Goal: Task Accomplishment & Management: Manage account settings

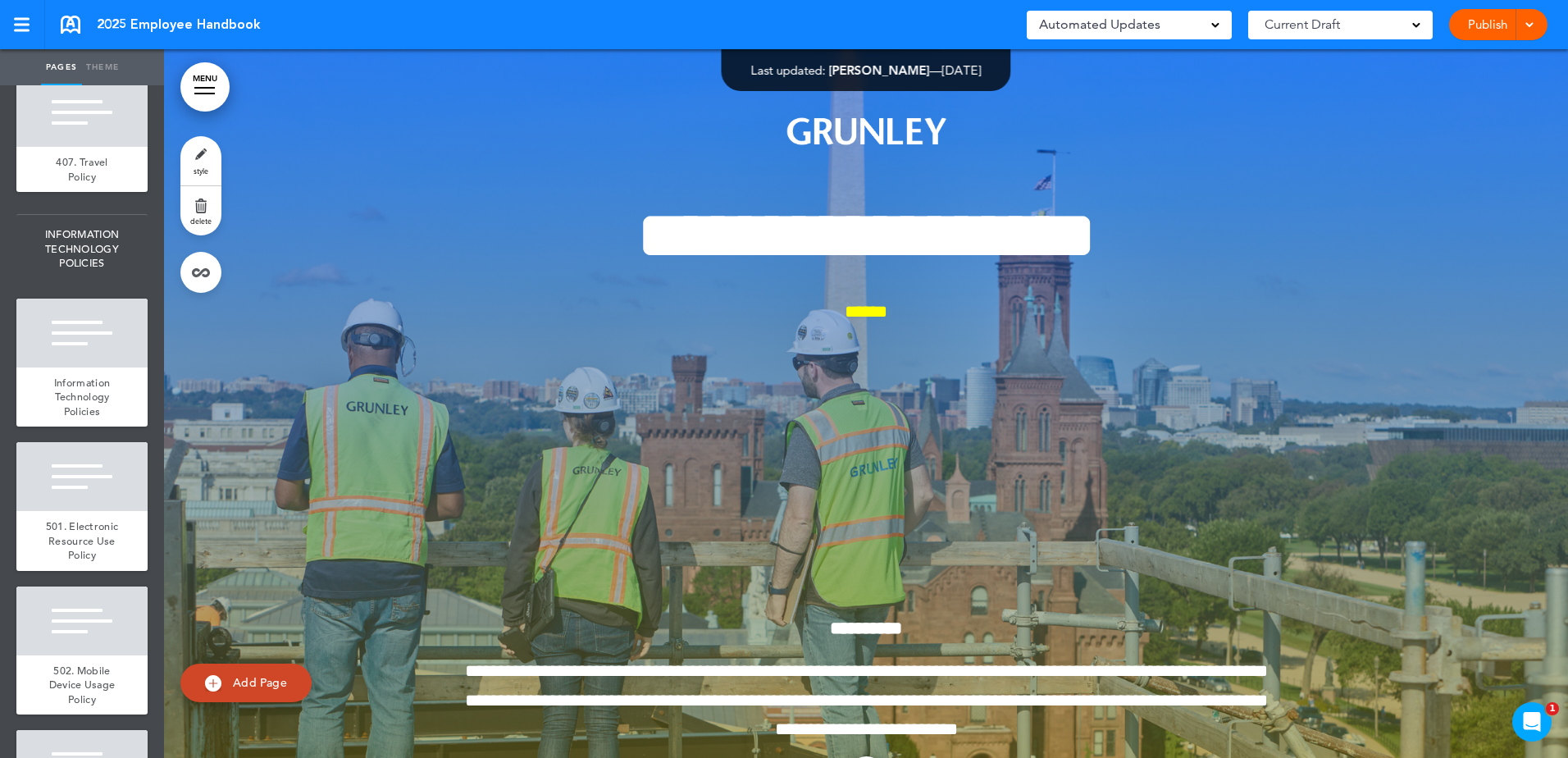
scroll to position [6608, 0]
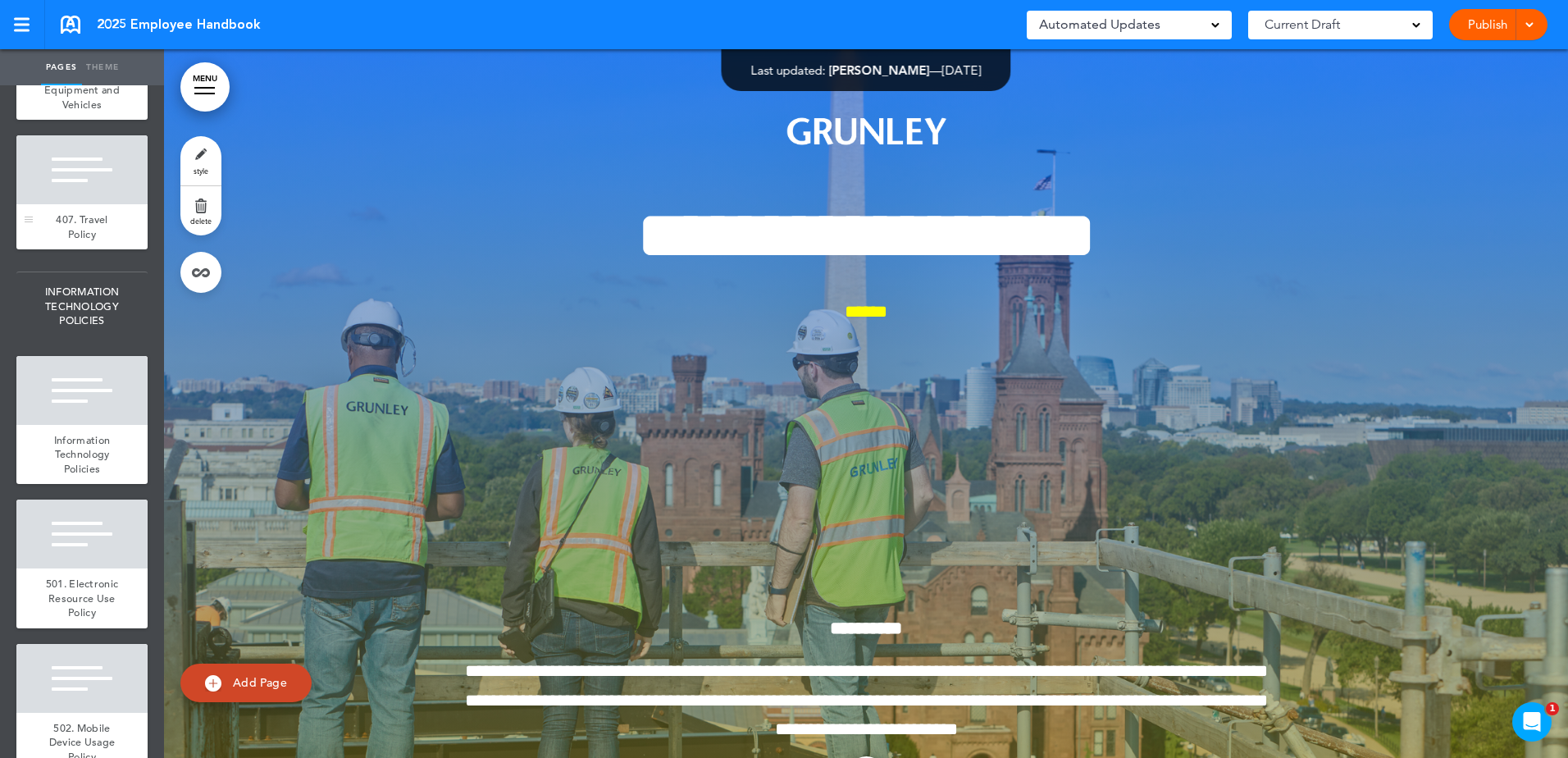
click at [55, 204] on div at bounding box center [82, 169] width 131 height 69
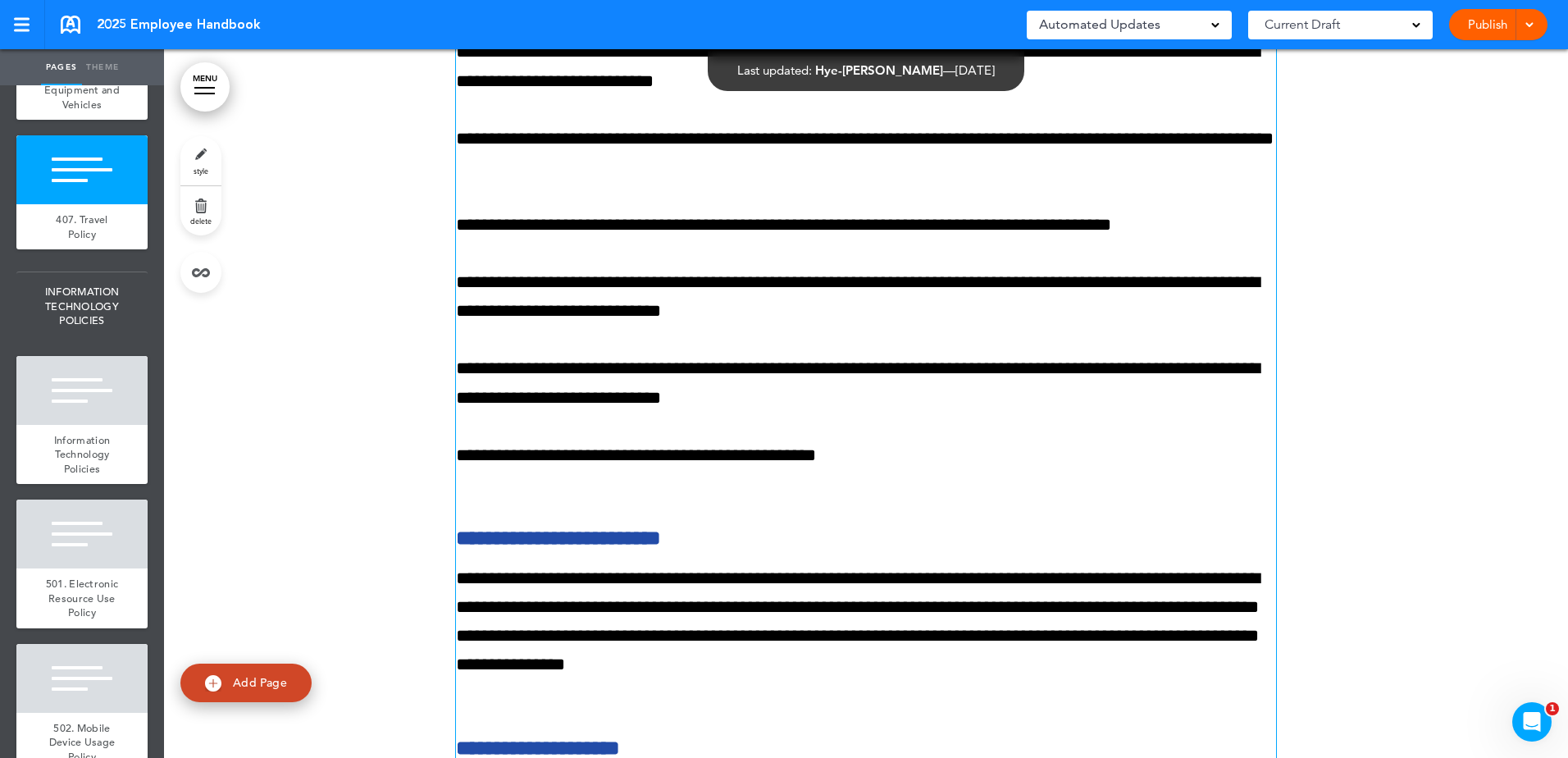
scroll to position [48196, 0]
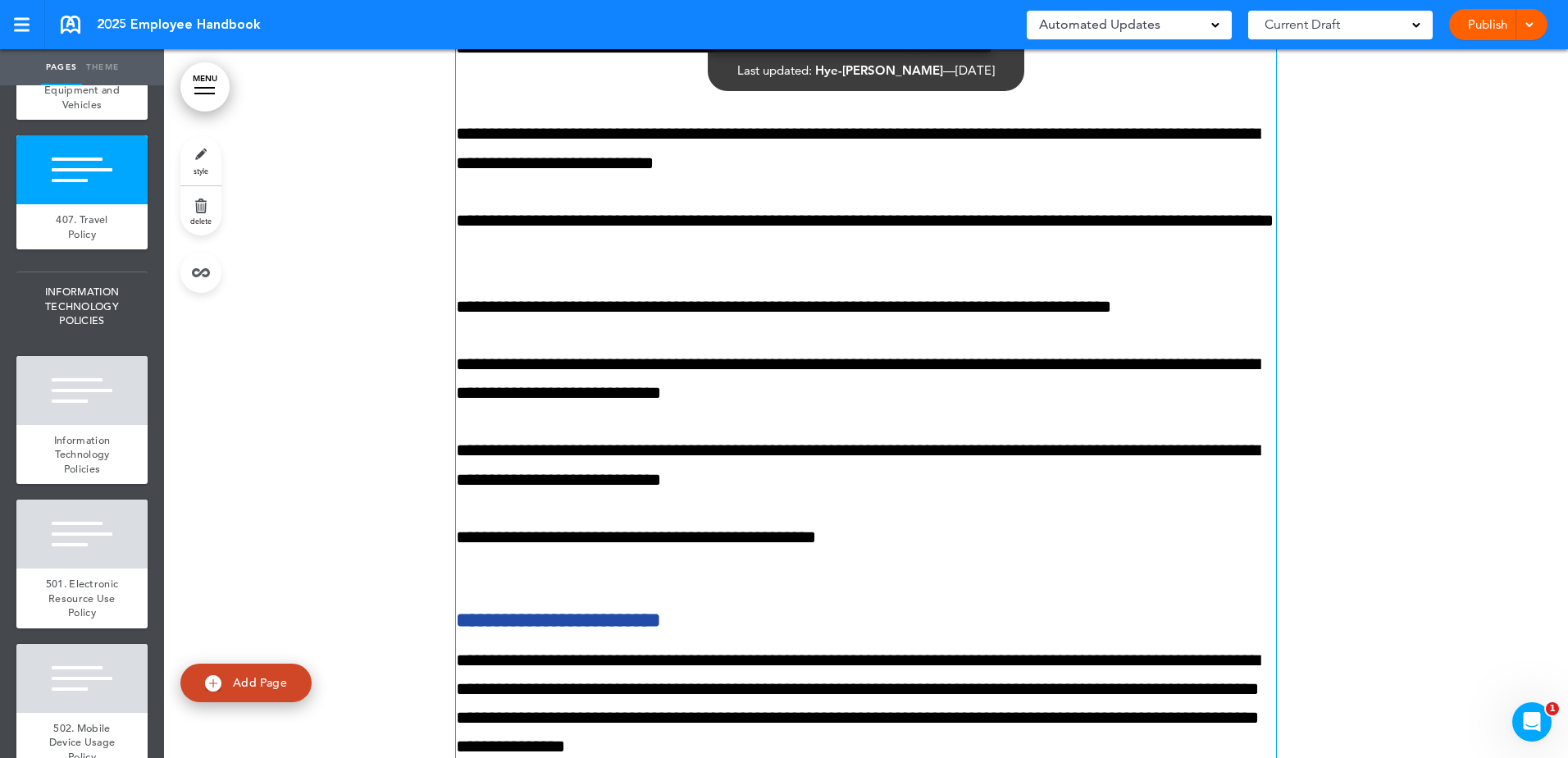
click at [919, 56] on b "**********" at bounding box center [955, 48] width 73 height 18
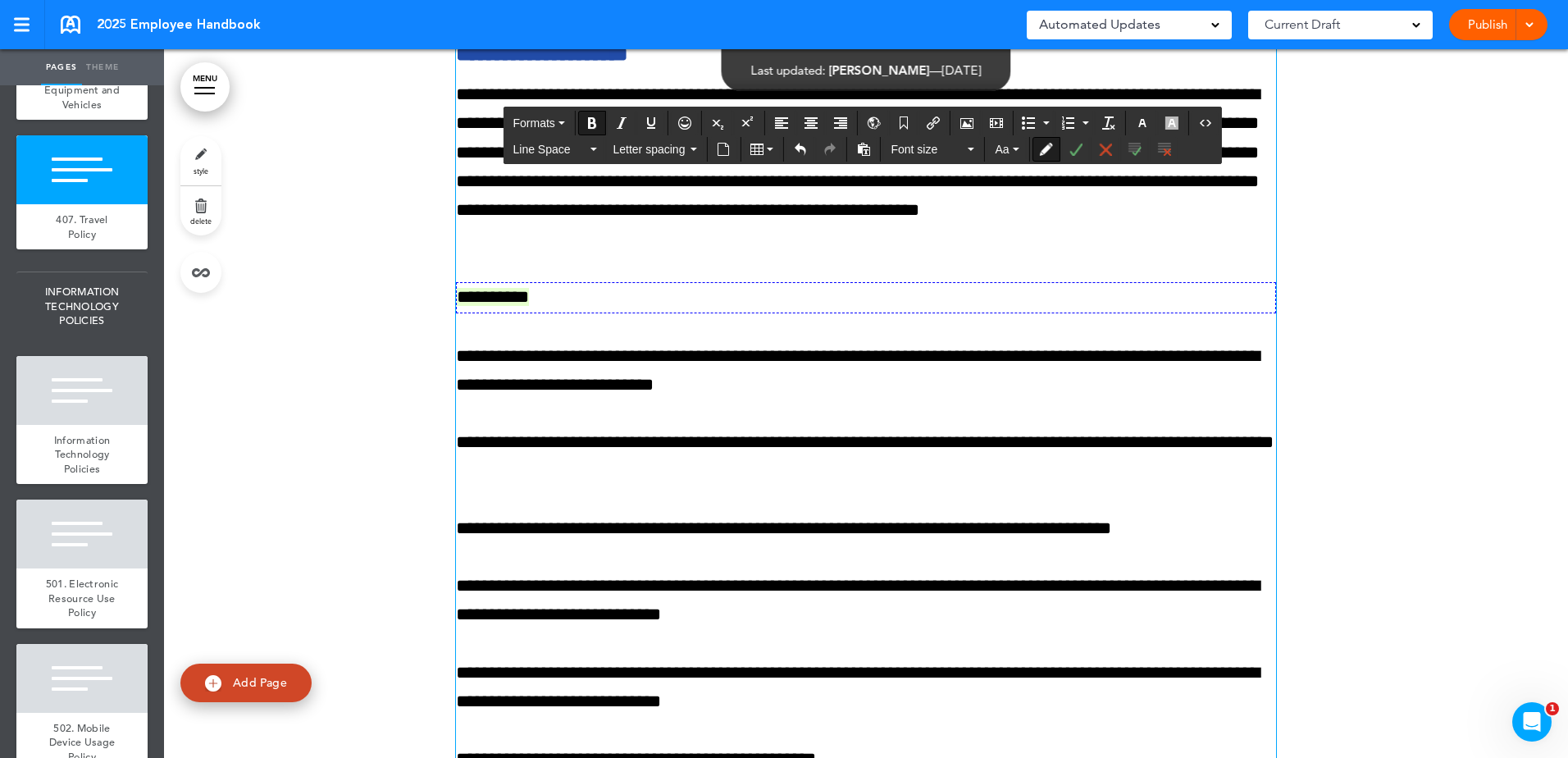
scroll to position [48033, 0]
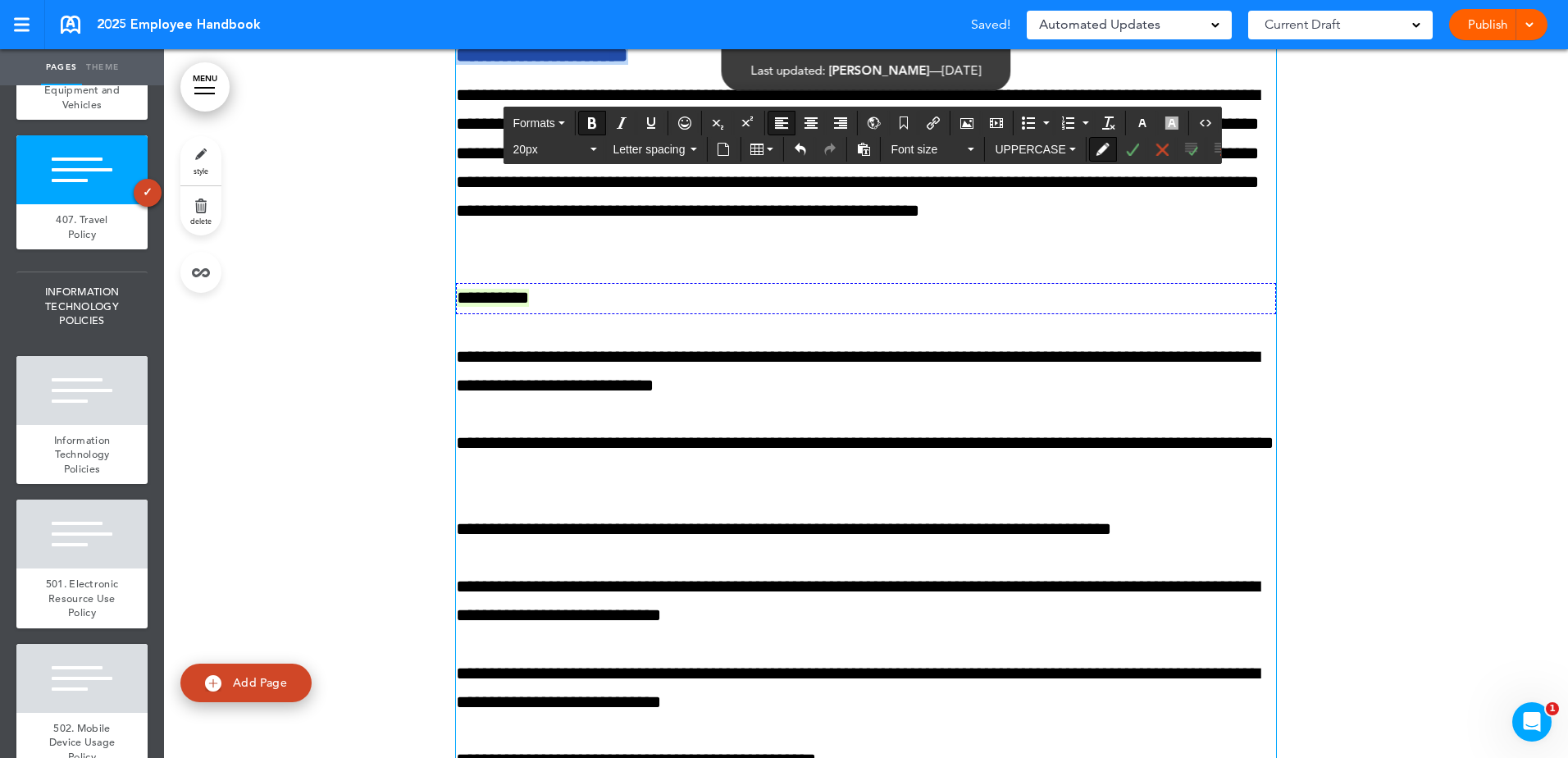
drag, startPoint x: 701, startPoint y: 231, endPoint x: 455, endPoint y: 230, distance: 246.0
click at [456, 65] on h6 "**********" at bounding box center [865, 55] width 820 height 20
copy span "**********"
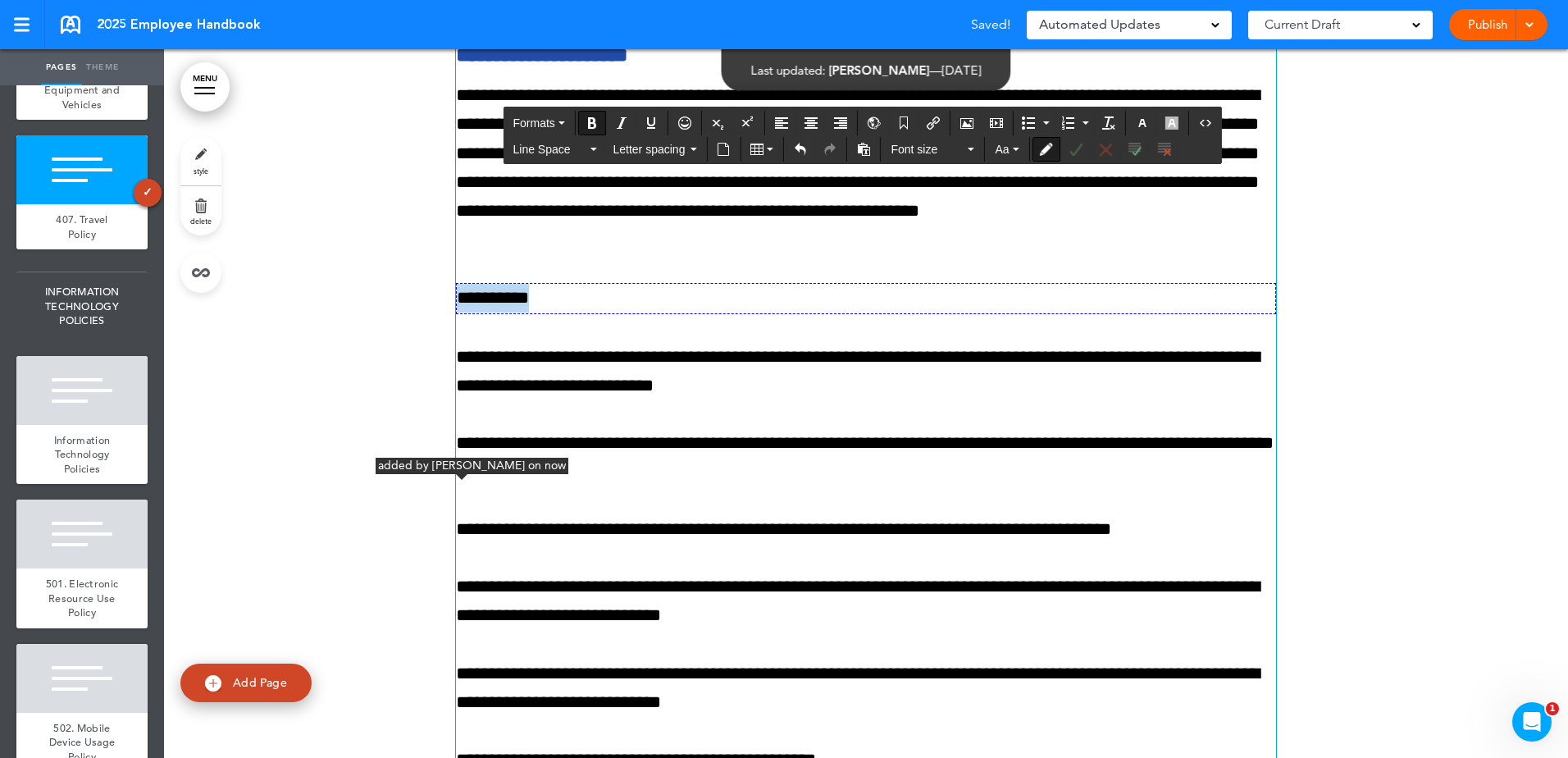
drag, startPoint x: 545, startPoint y: 471, endPoint x: 456, endPoint y: 483, distance: 89.8
click at [456, 313] on p "**********" at bounding box center [865, 298] width 820 height 31
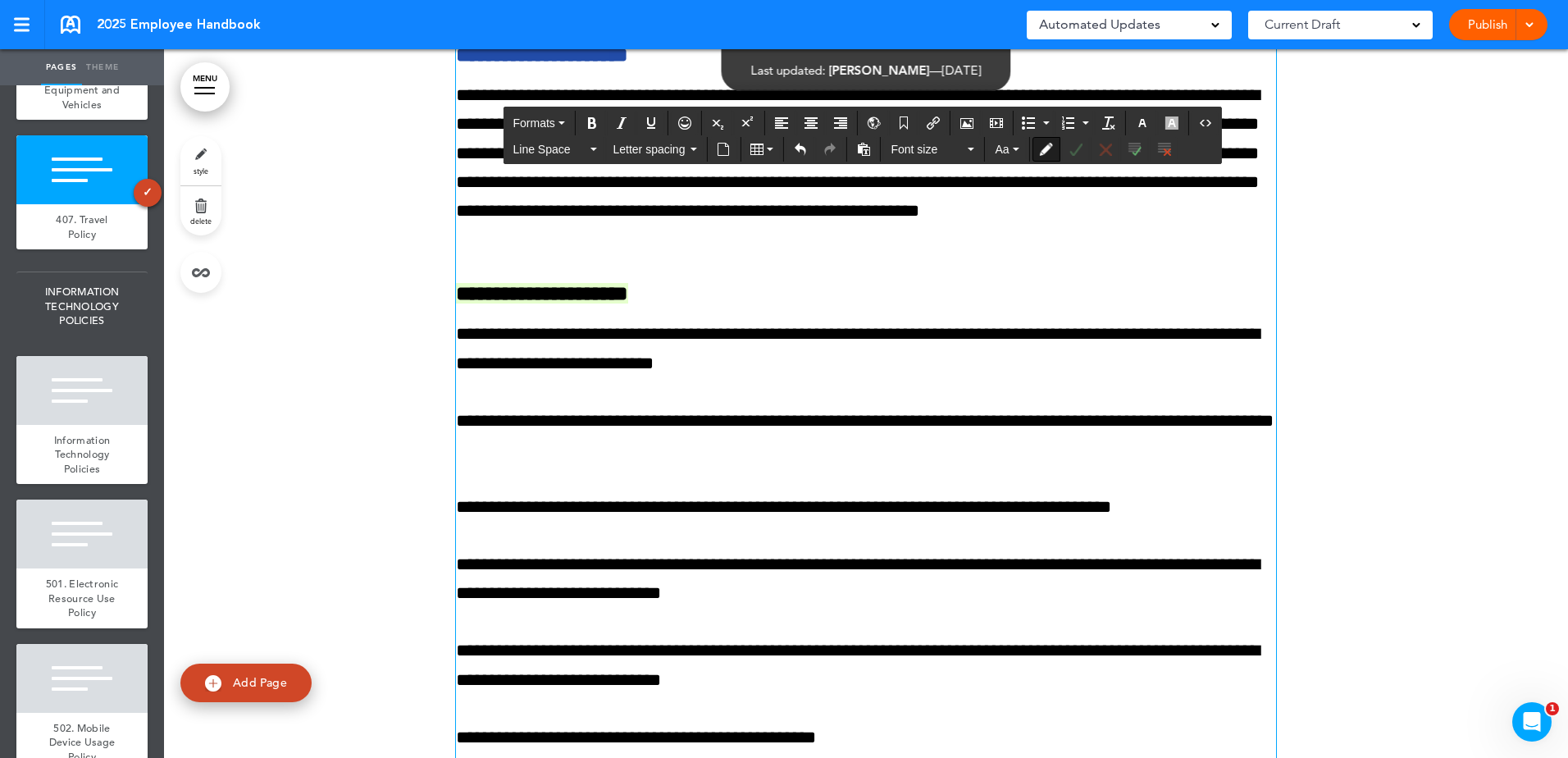
click at [699, 303] on h6 "**********" at bounding box center [865, 293] width 820 height 20
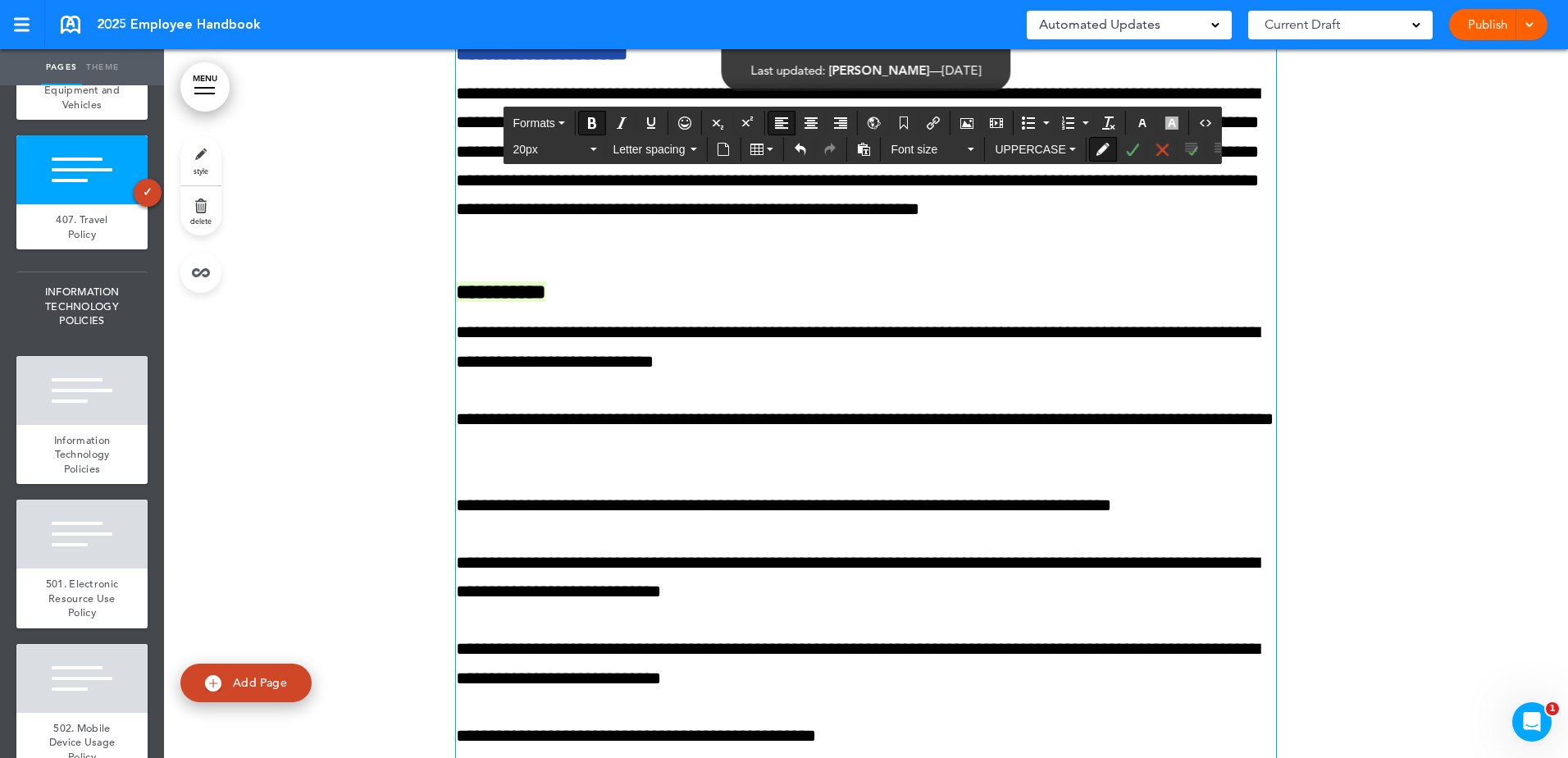
scroll to position [48033, 0]
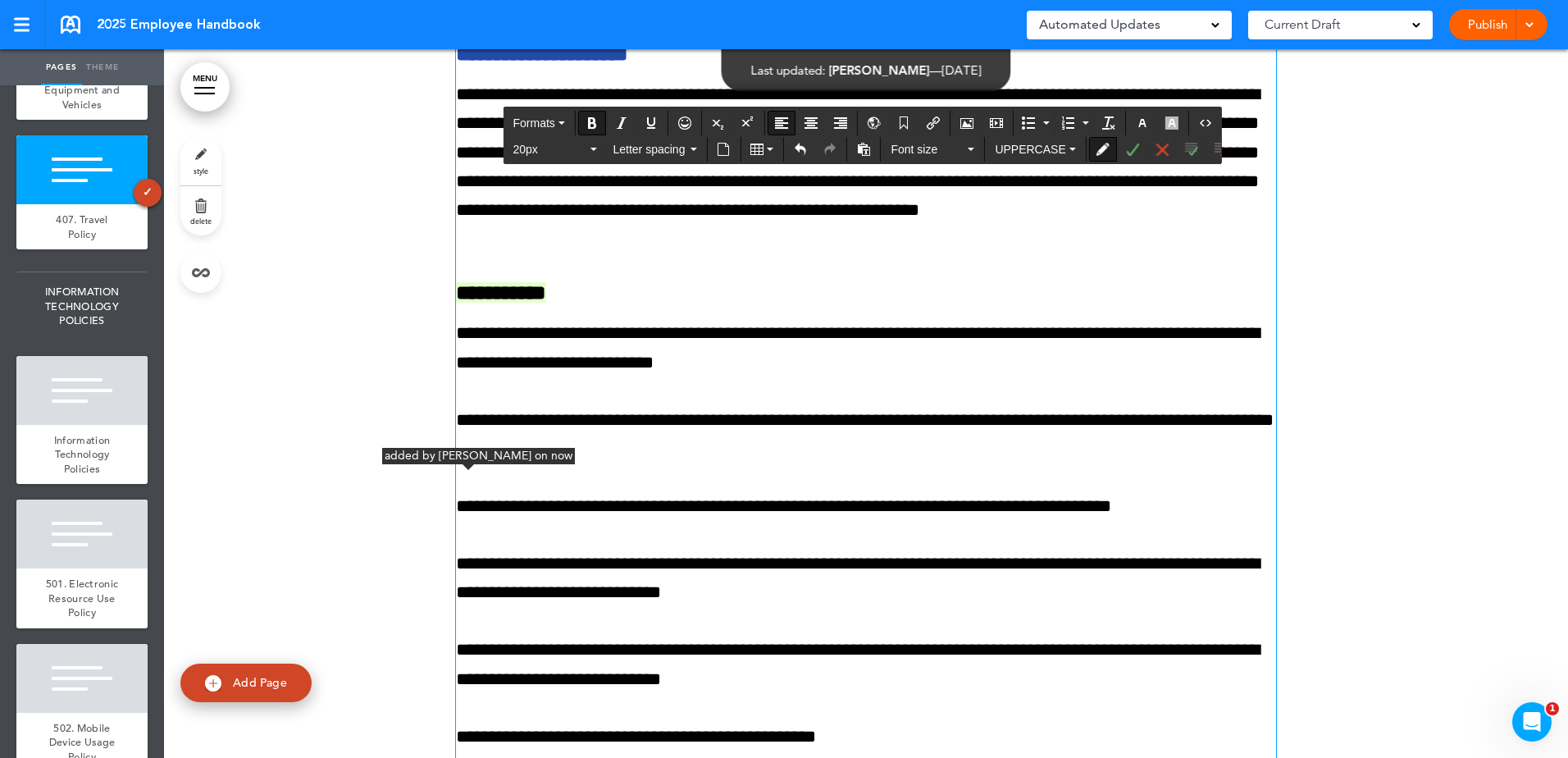
click at [469, 302] on span "**********" at bounding box center [501, 292] width 91 height 20
click at [1185, 155] on icon "Accept all changes" at bounding box center [1192, 149] width 13 height 13
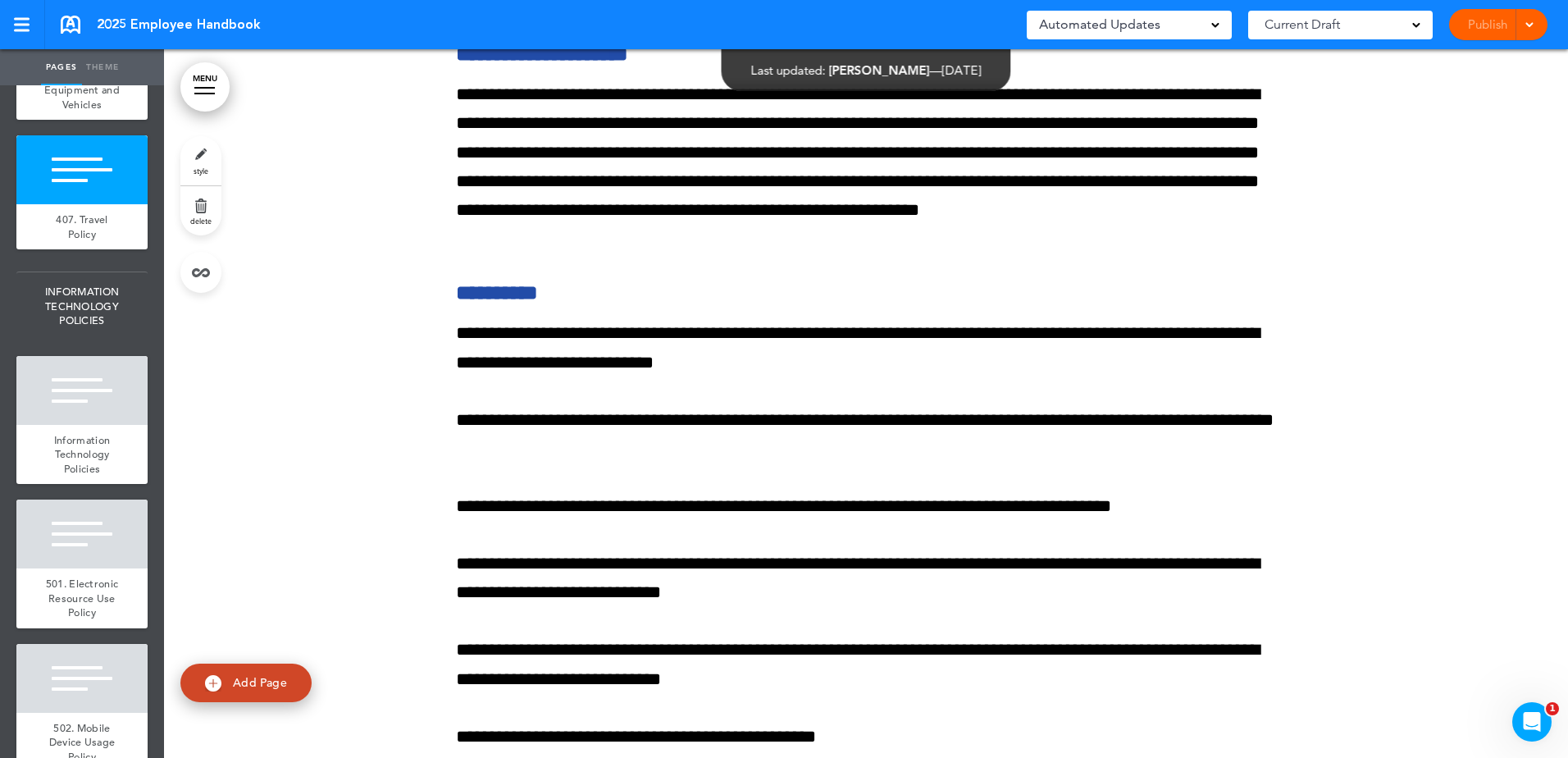
click at [1323, 450] on div at bounding box center [865, 557] width 1404 height 1703
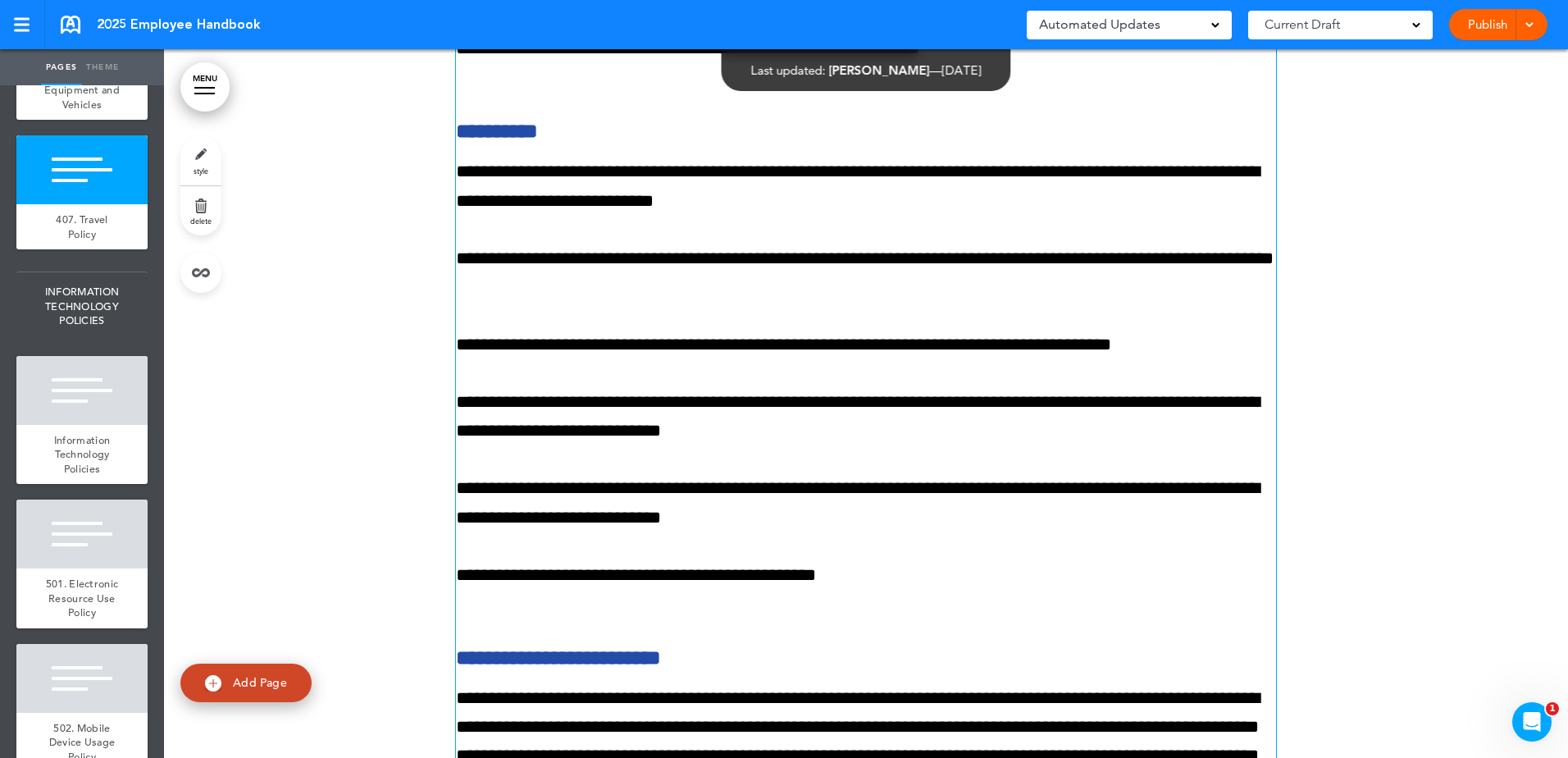
scroll to position [48196, 0]
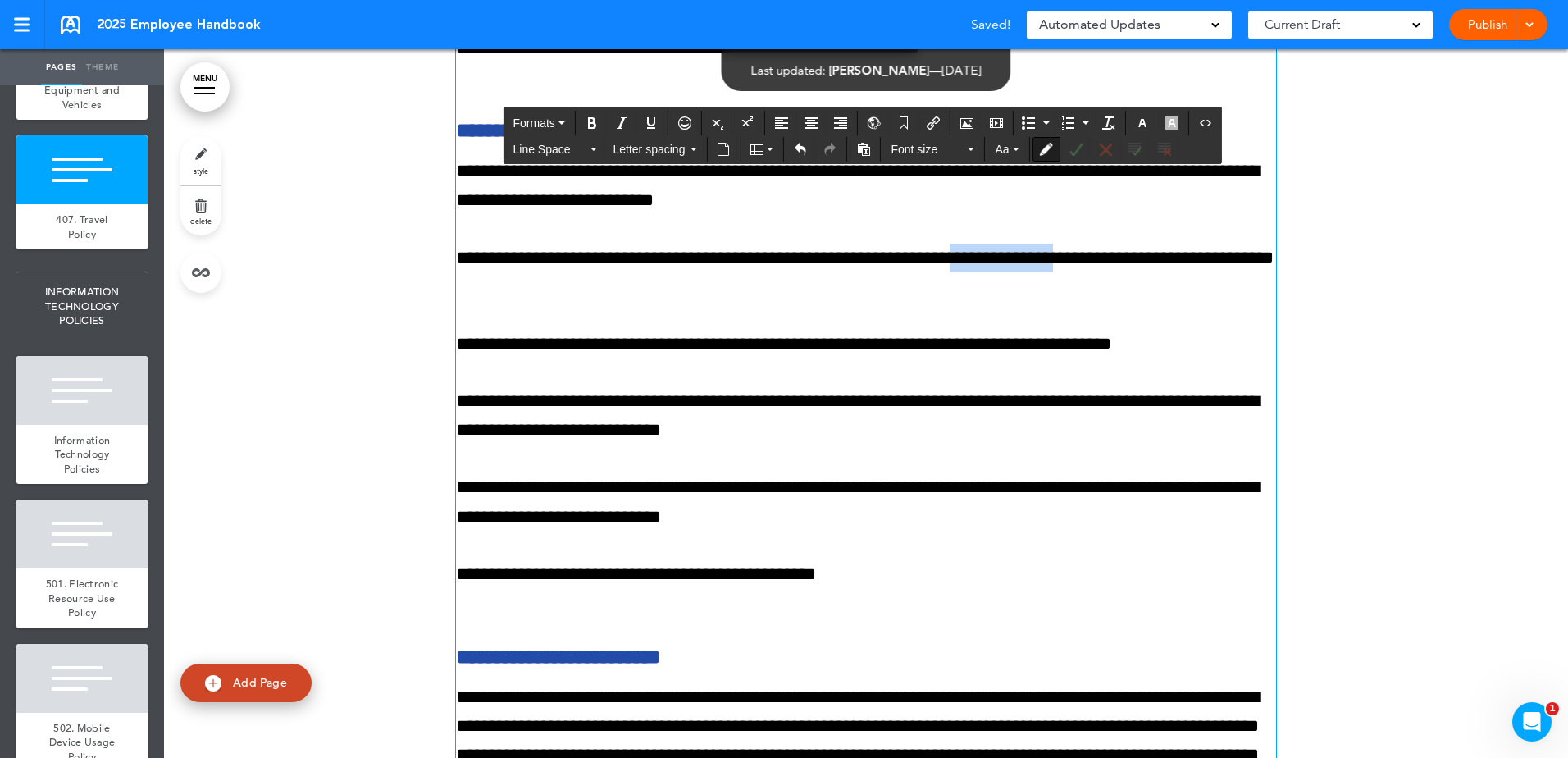
drag, startPoint x: 1005, startPoint y: 439, endPoint x: 1122, endPoint y: 437, distance: 117.0
click at [1122, 301] on p "**********" at bounding box center [865, 272] width 820 height 57
click at [720, 152] on icon "Insert document" at bounding box center [723, 149] width 13 height 13
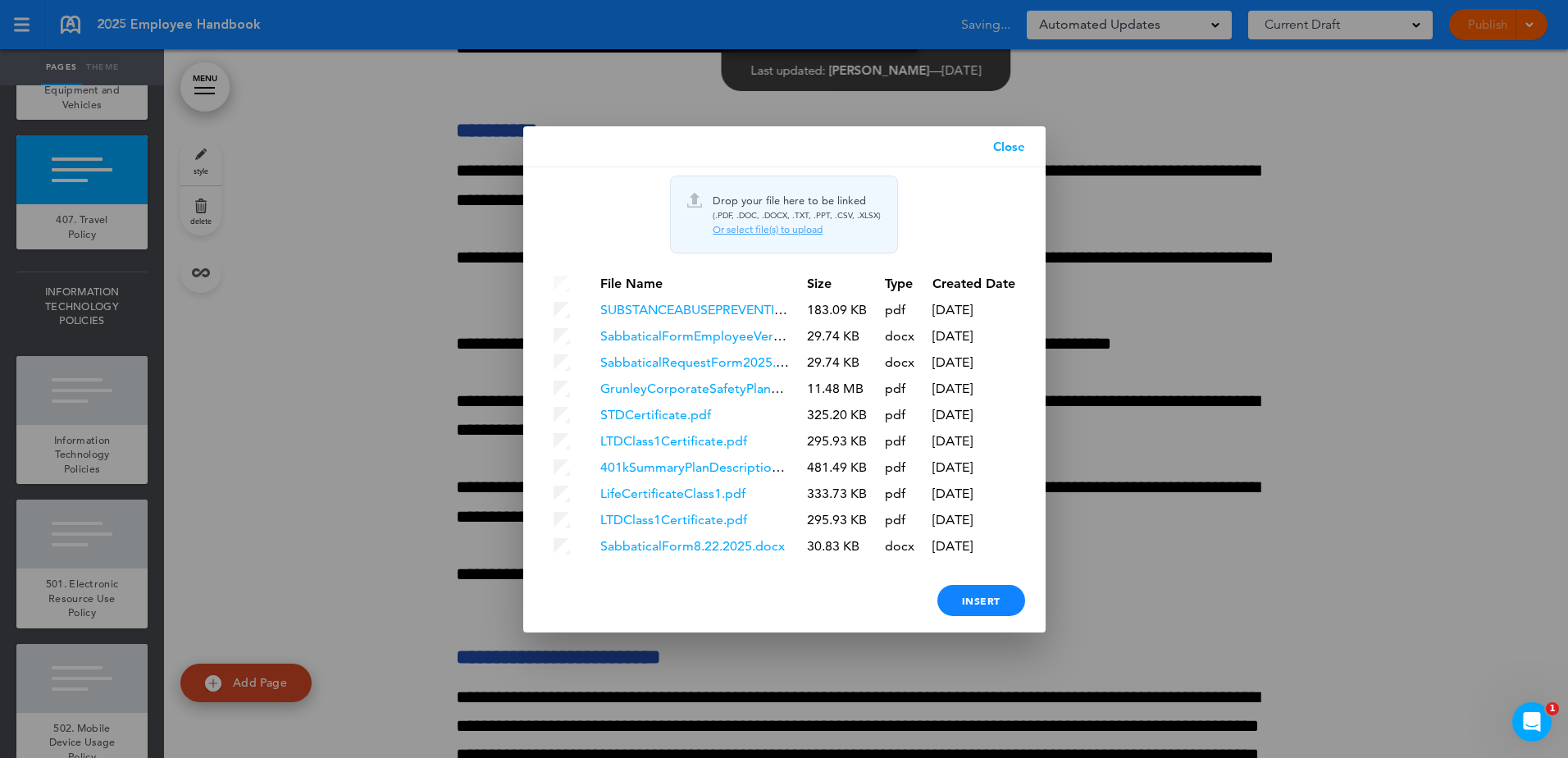
click at [774, 224] on div "Or select file(s) to upload" at bounding box center [797, 229] width 168 height 13
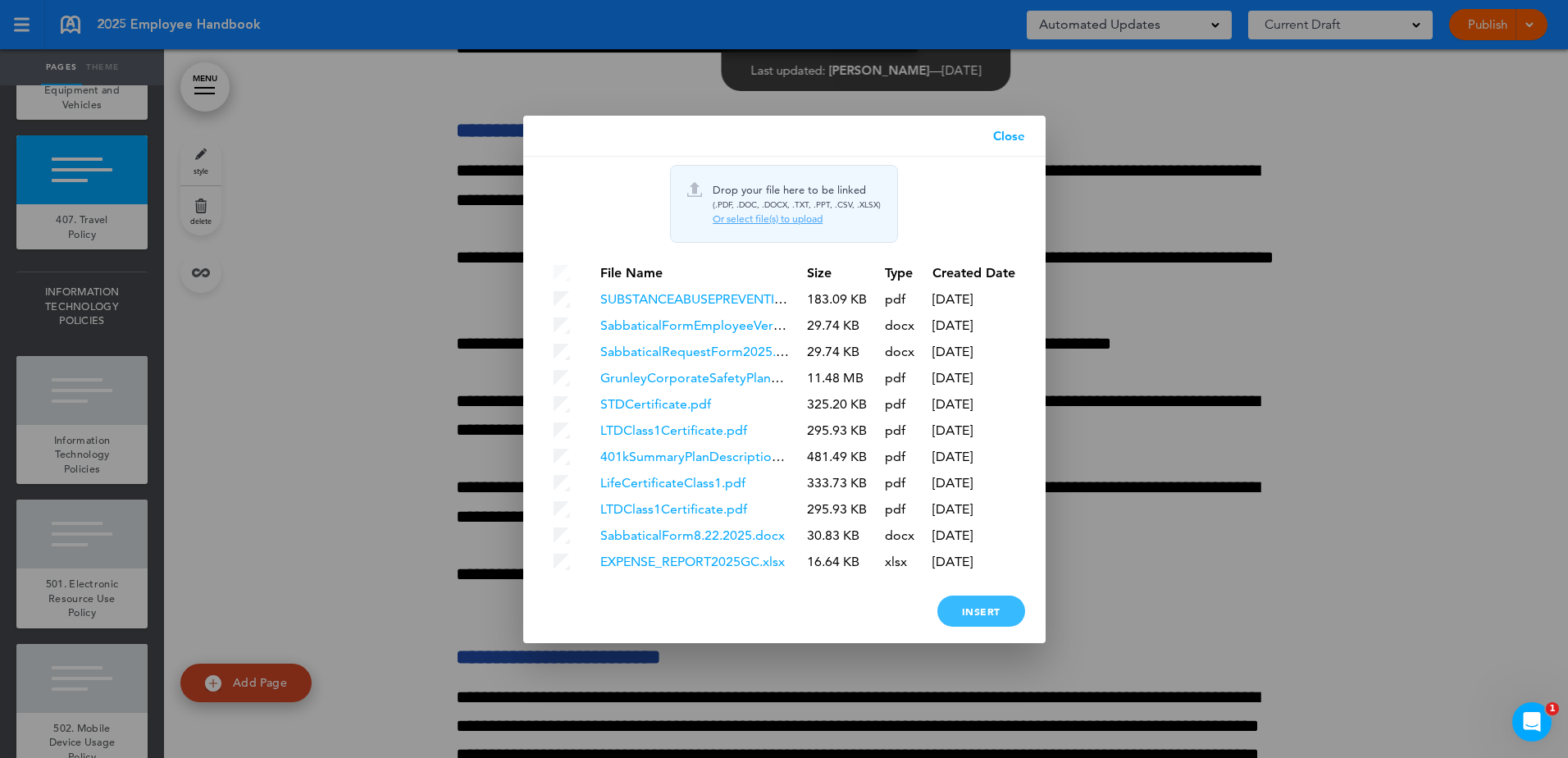
click at [992, 621] on div "Insert" at bounding box center [981, 611] width 88 height 31
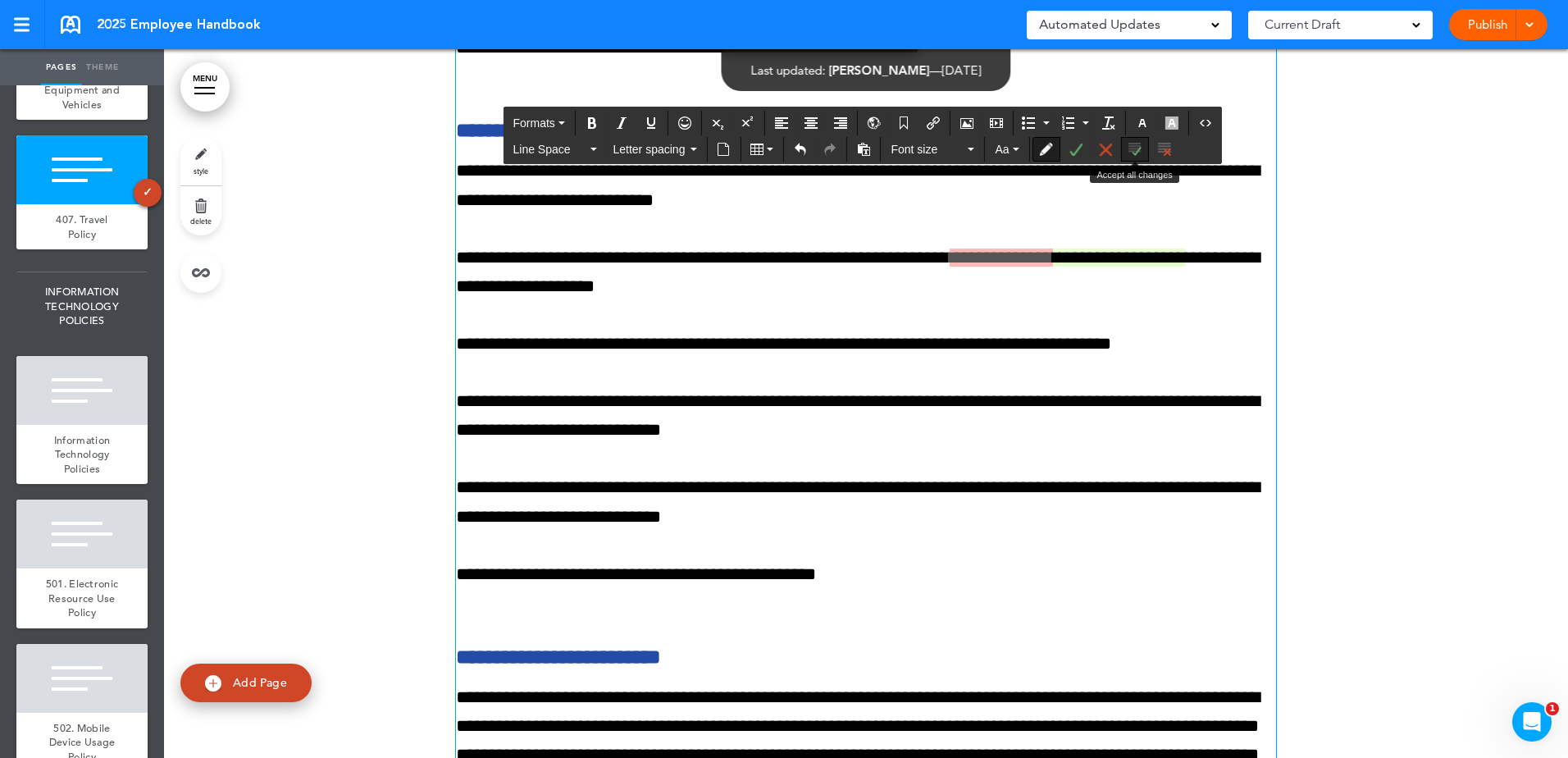
click at [1144, 155] on button "Accept all changes" at bounding box center [1135, 149] width 26 height 23
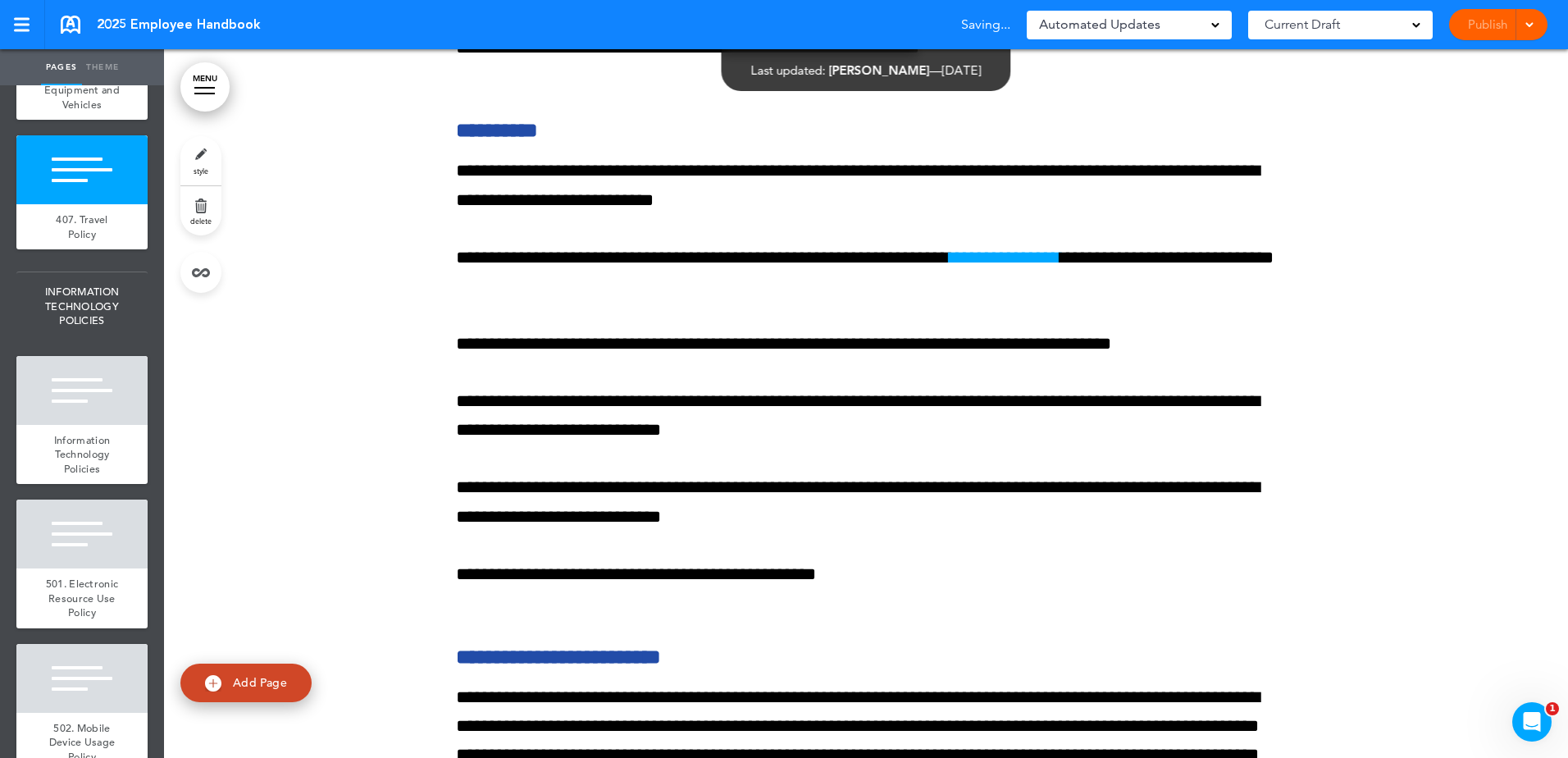
click at [1327, 214] on div at bounding box center [865, 395] width 1404 height 1703
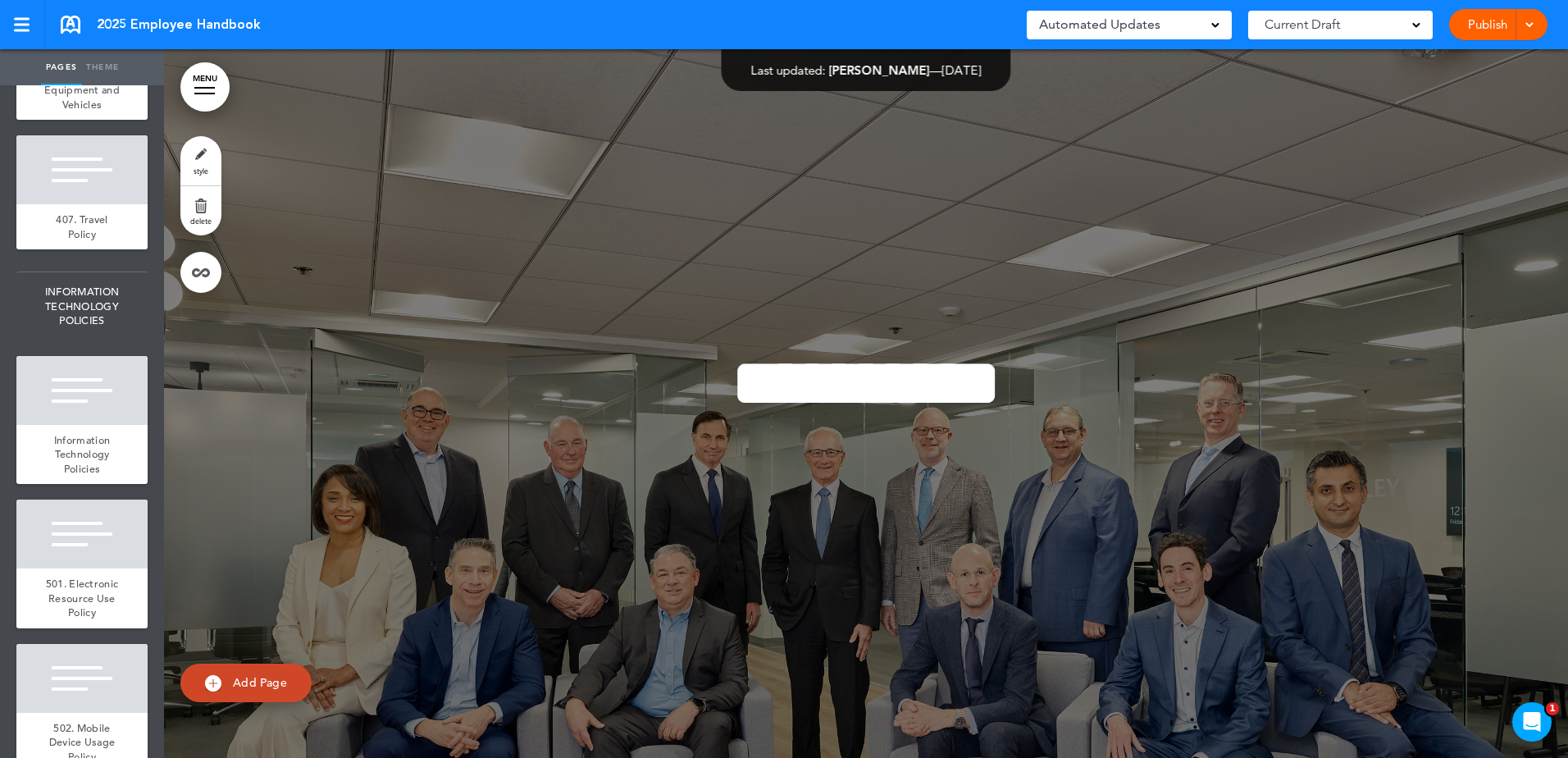
scroll to position [166148, 0]
click at [1548, 708] on span "1" at bounding box center [1555, 708] width 15 height 15
click at [1555, 708] on span "1" at bounding box center [1555, 708] width 15 height 15
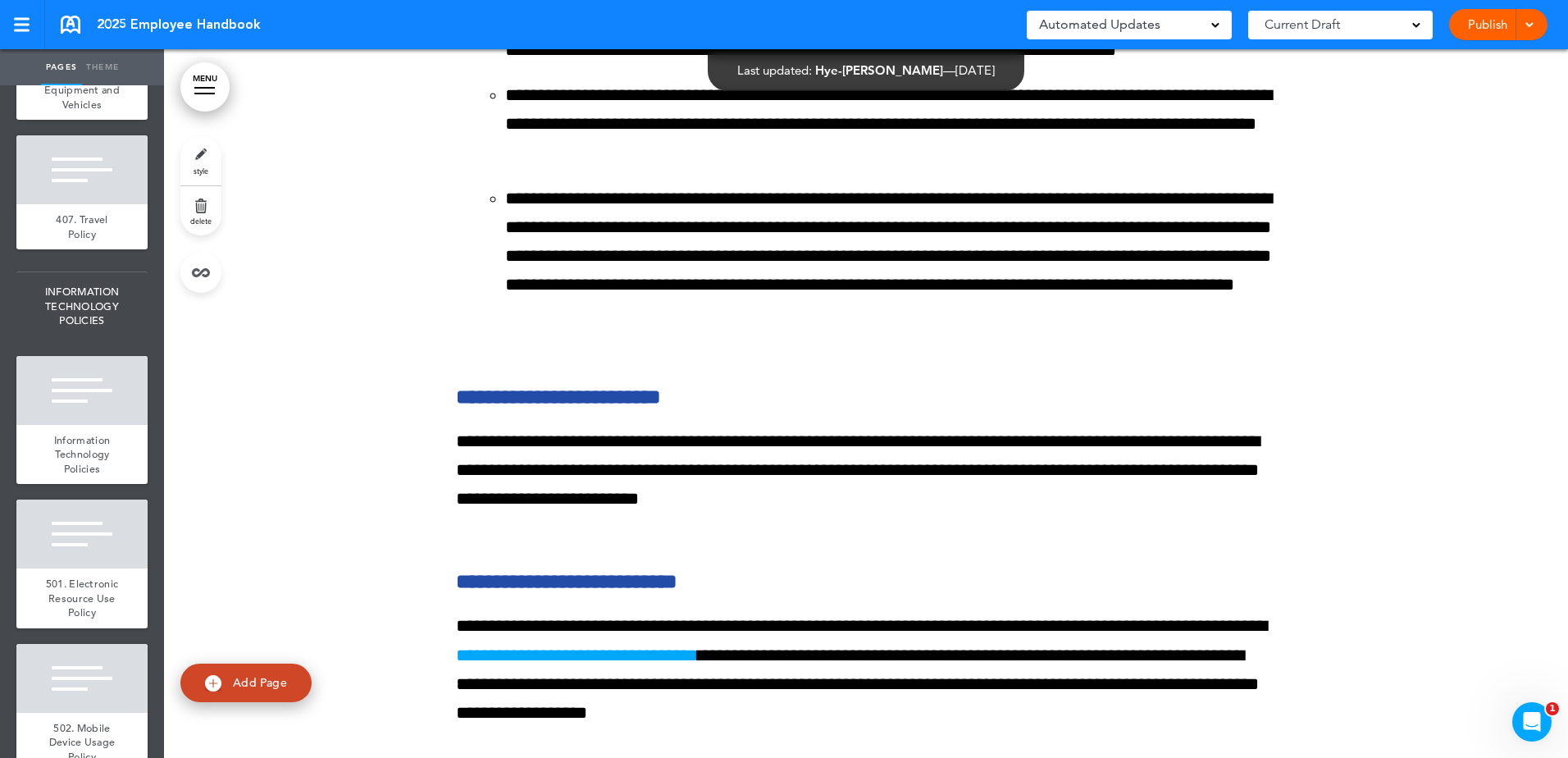
scroll to position [153288, 0]
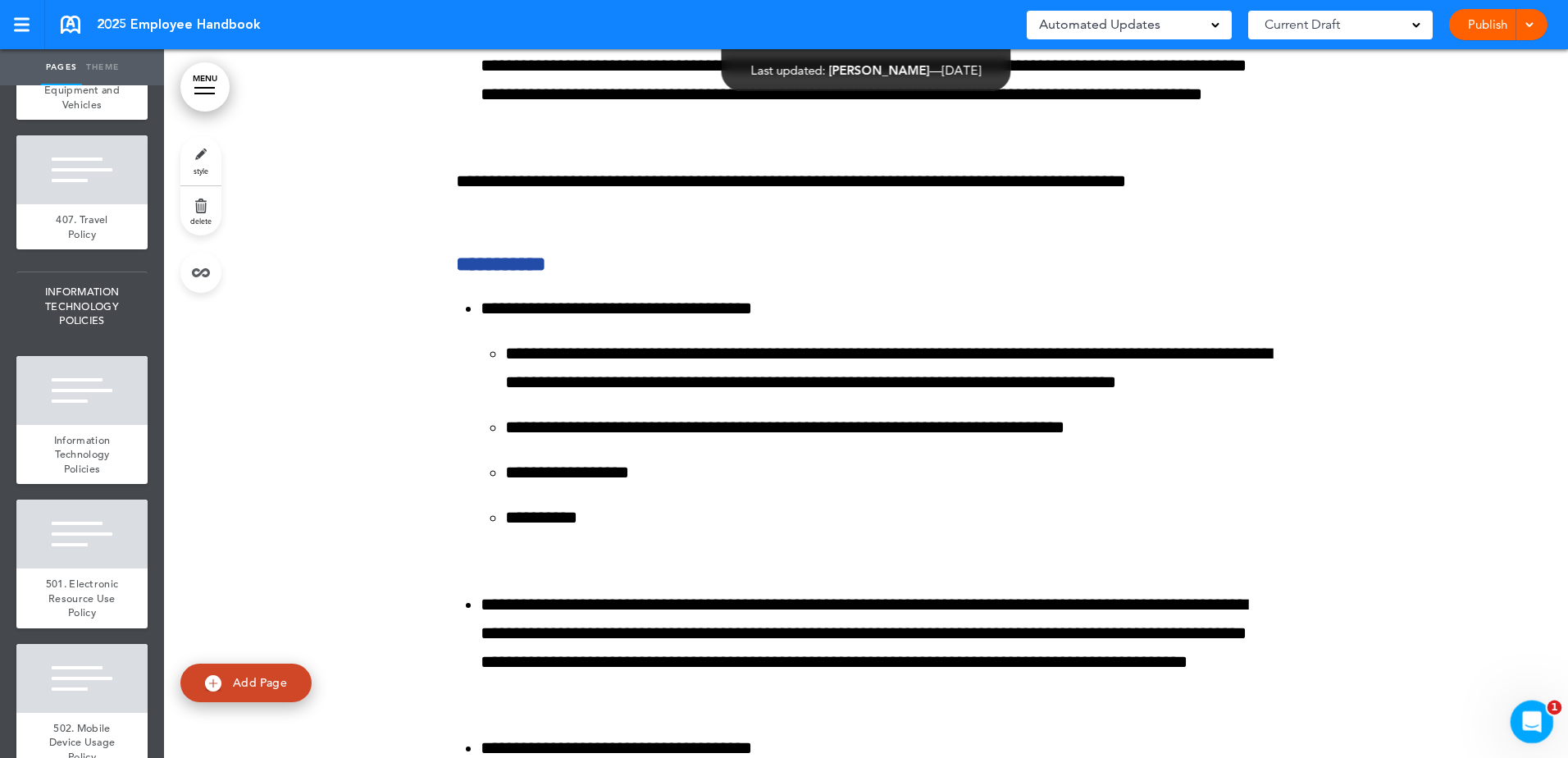
click at [1554, 711] on span "1" at bounding box center [1555, 708] width 15 height 15
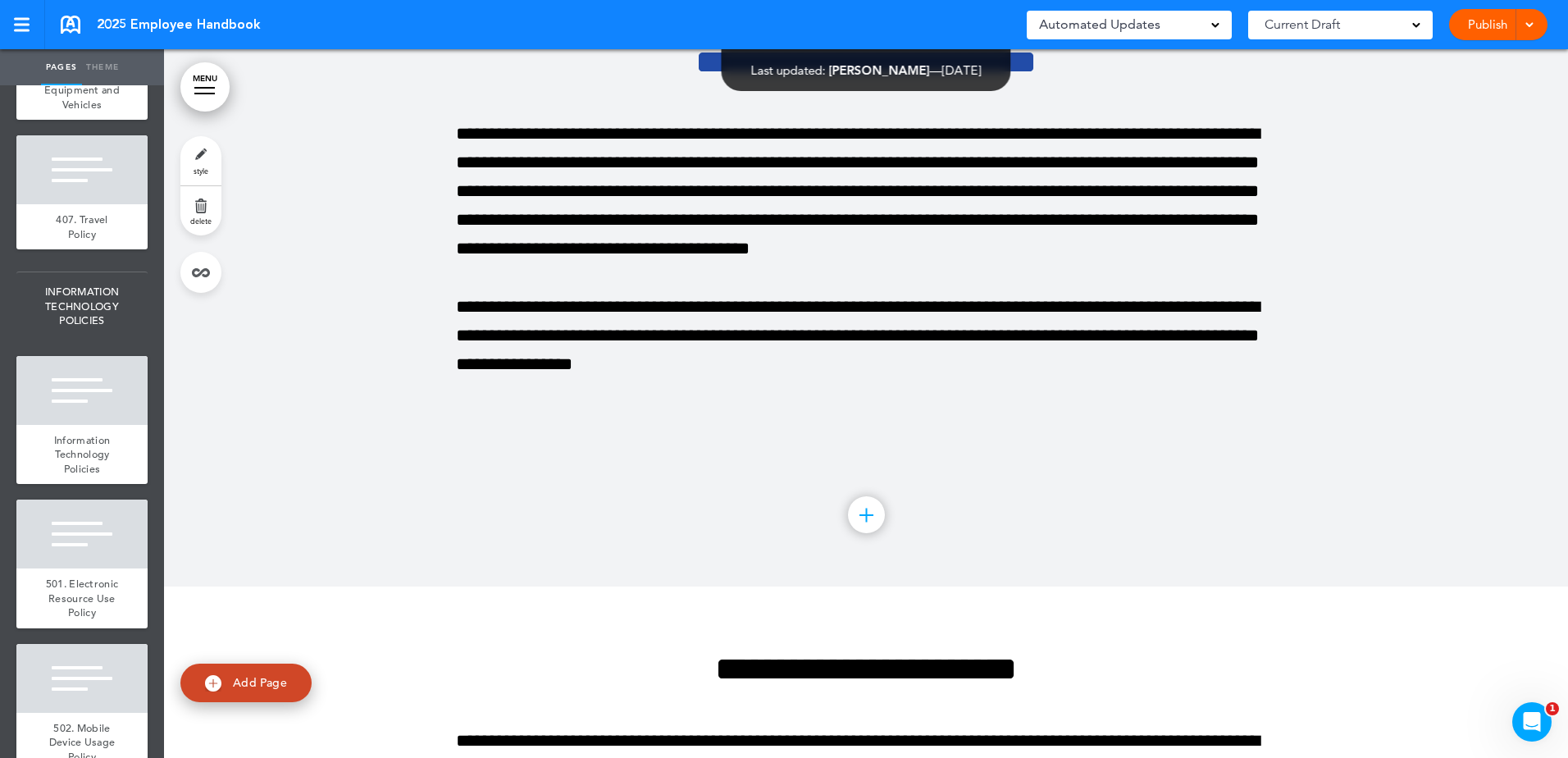
scroll to position [0, 0]
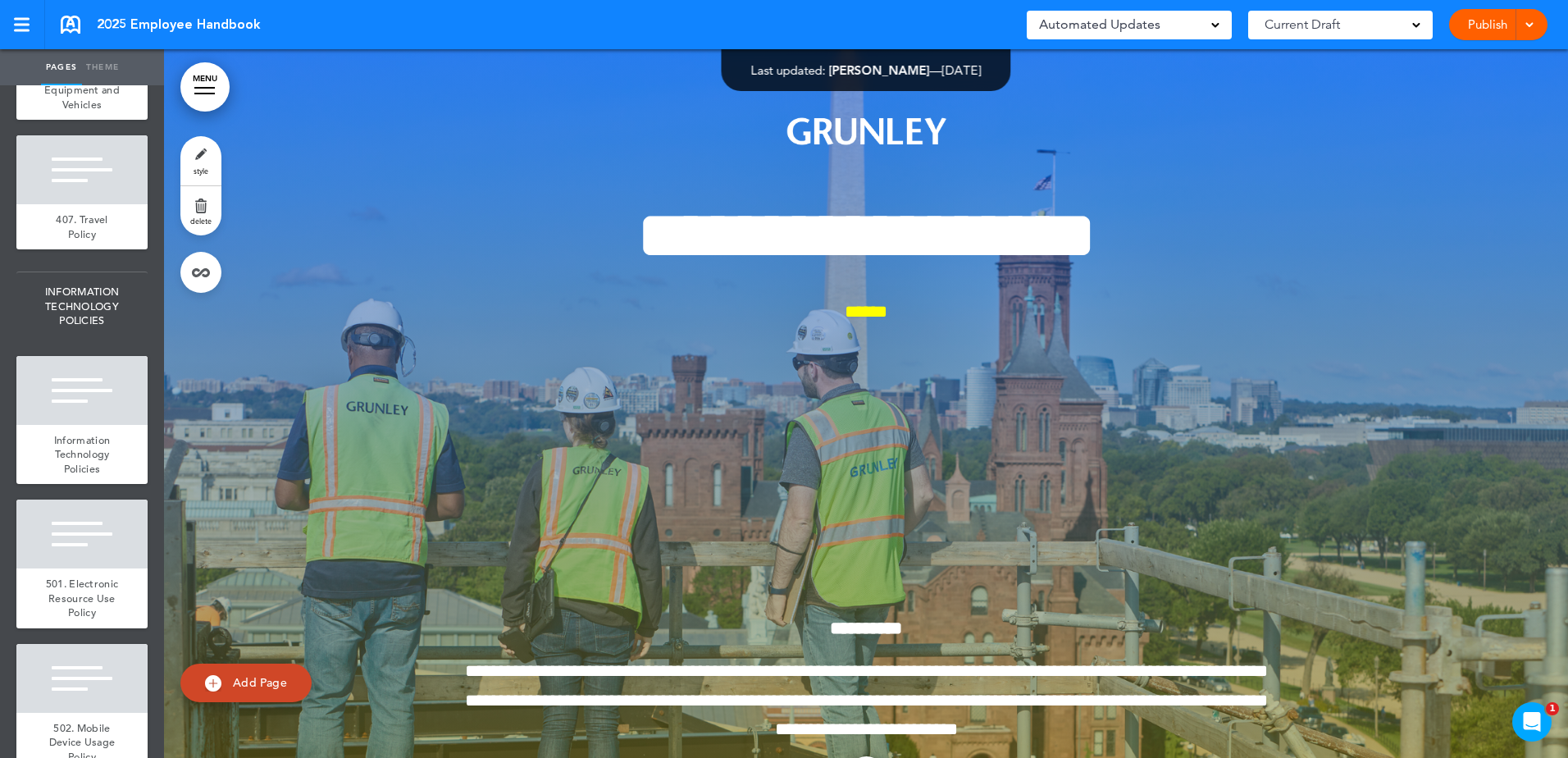
click at [1499, 25] on link "Publish" at bounding box center [1488, 25] width 52 height 31
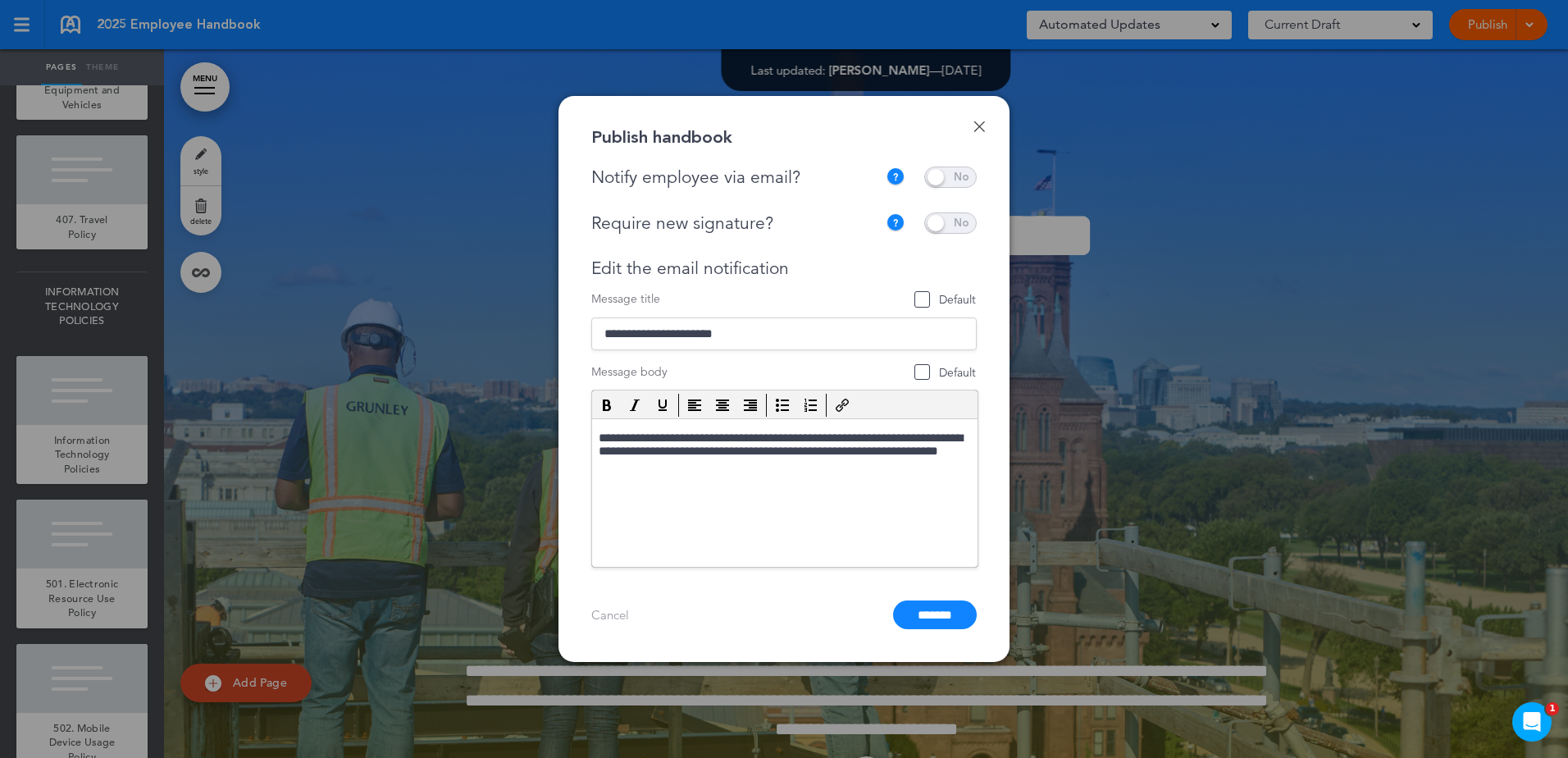
click at [949, 171] on span at bounding box center [950, 177] width 53 height 21
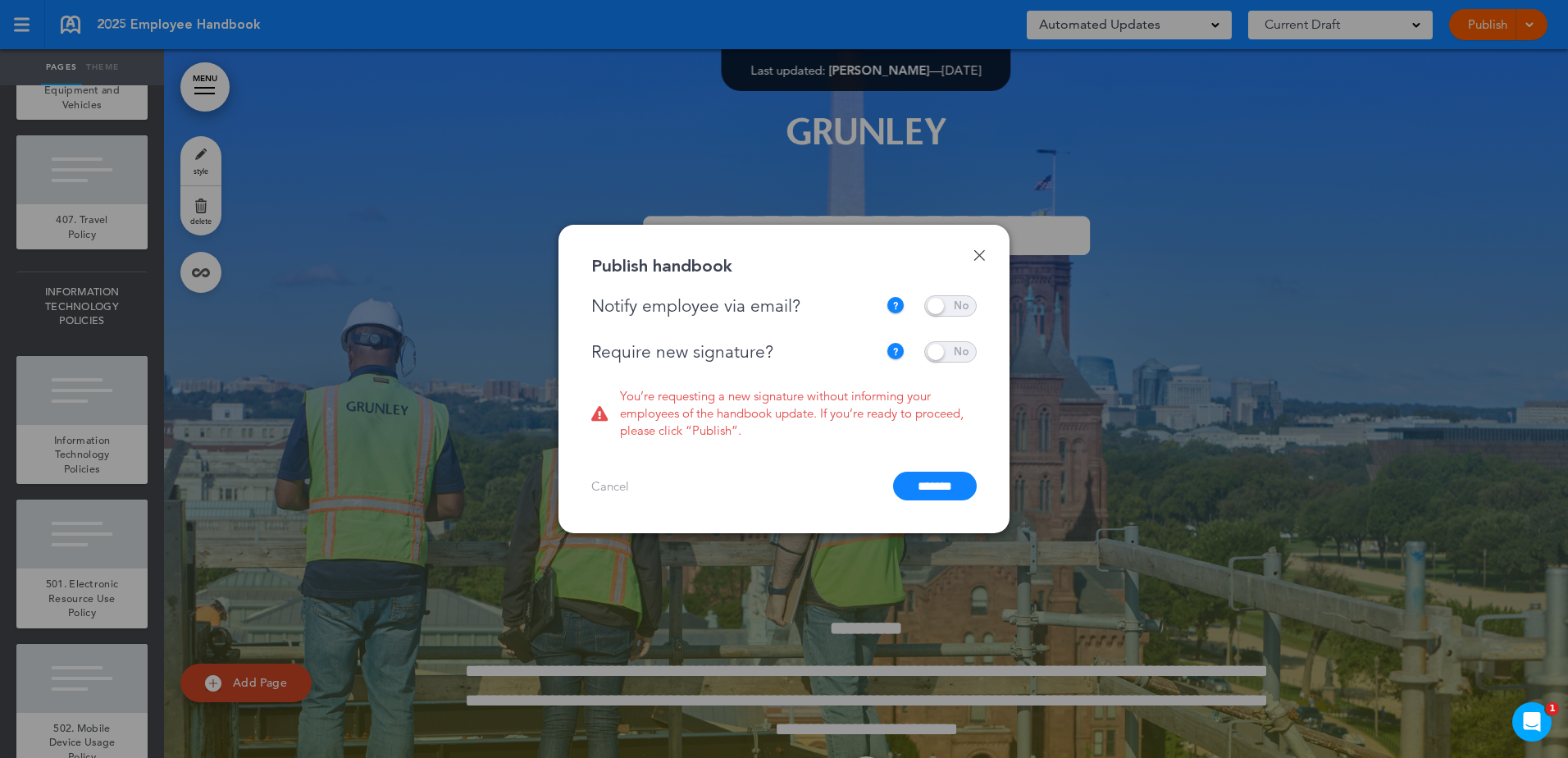
click at [933, 367] on div "Done Publish handbook Notify employee via email? If this handbook is ready to v…" at bounding box center [784, 379] width 451 height 309
click at [939, 351] on span at bounding box center [950, 351] width 53 height 21
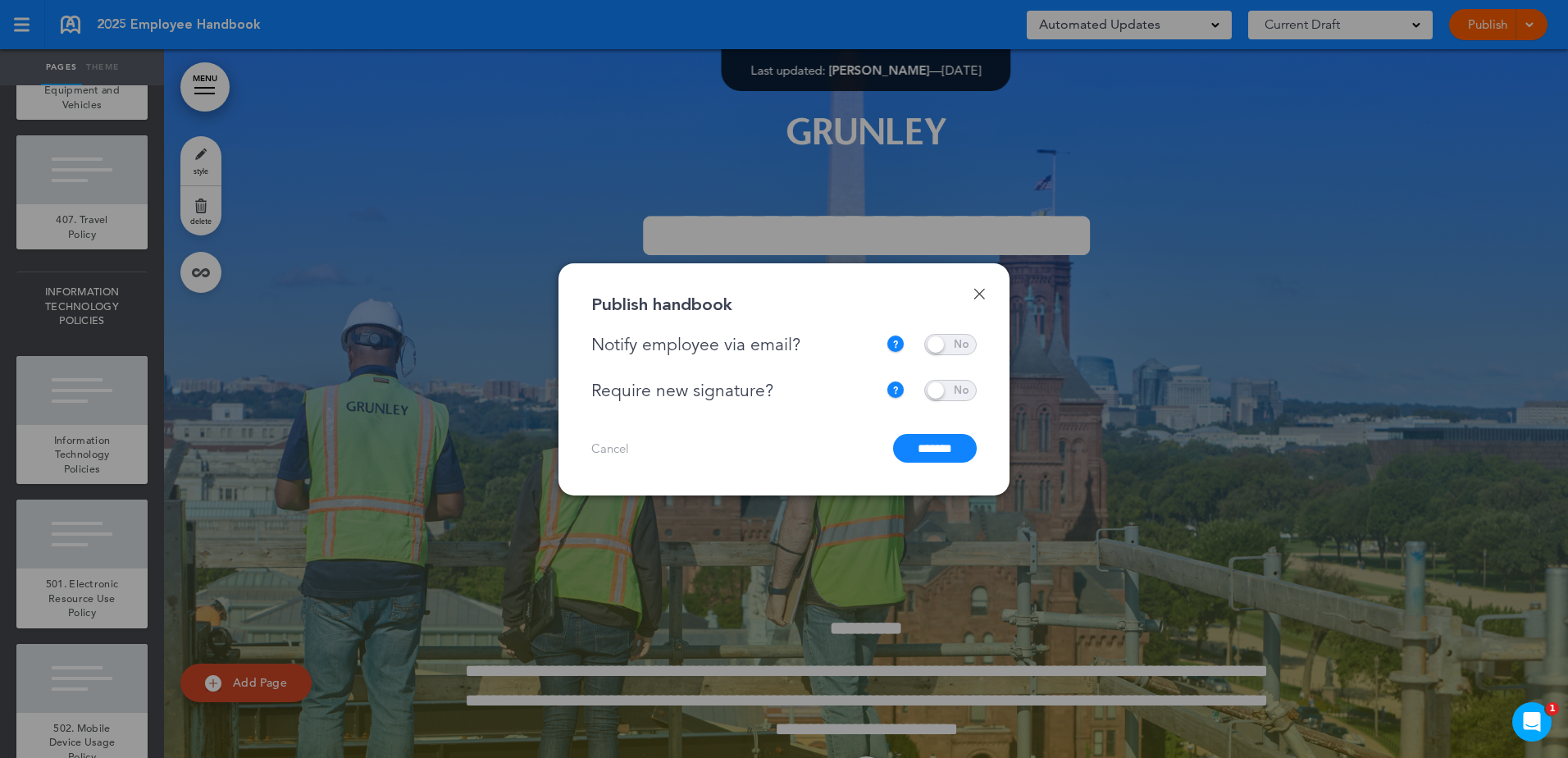
click at [921, 453] on input "*******" at bounding box center [935, 447] width 83 height 29
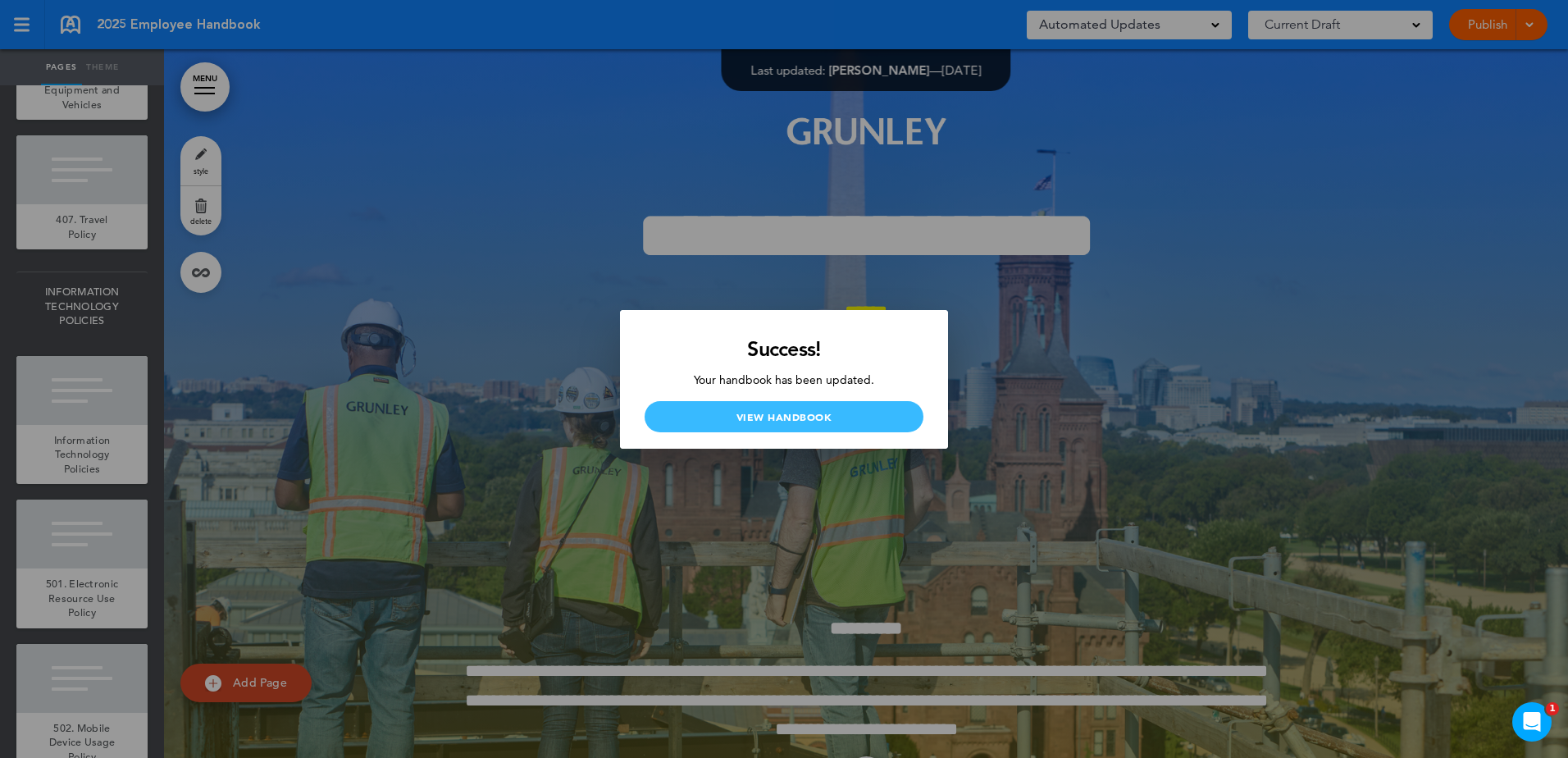
click at [839, 416] on link "View Handbook" at bounding box center [784, 417] width 279 height 31
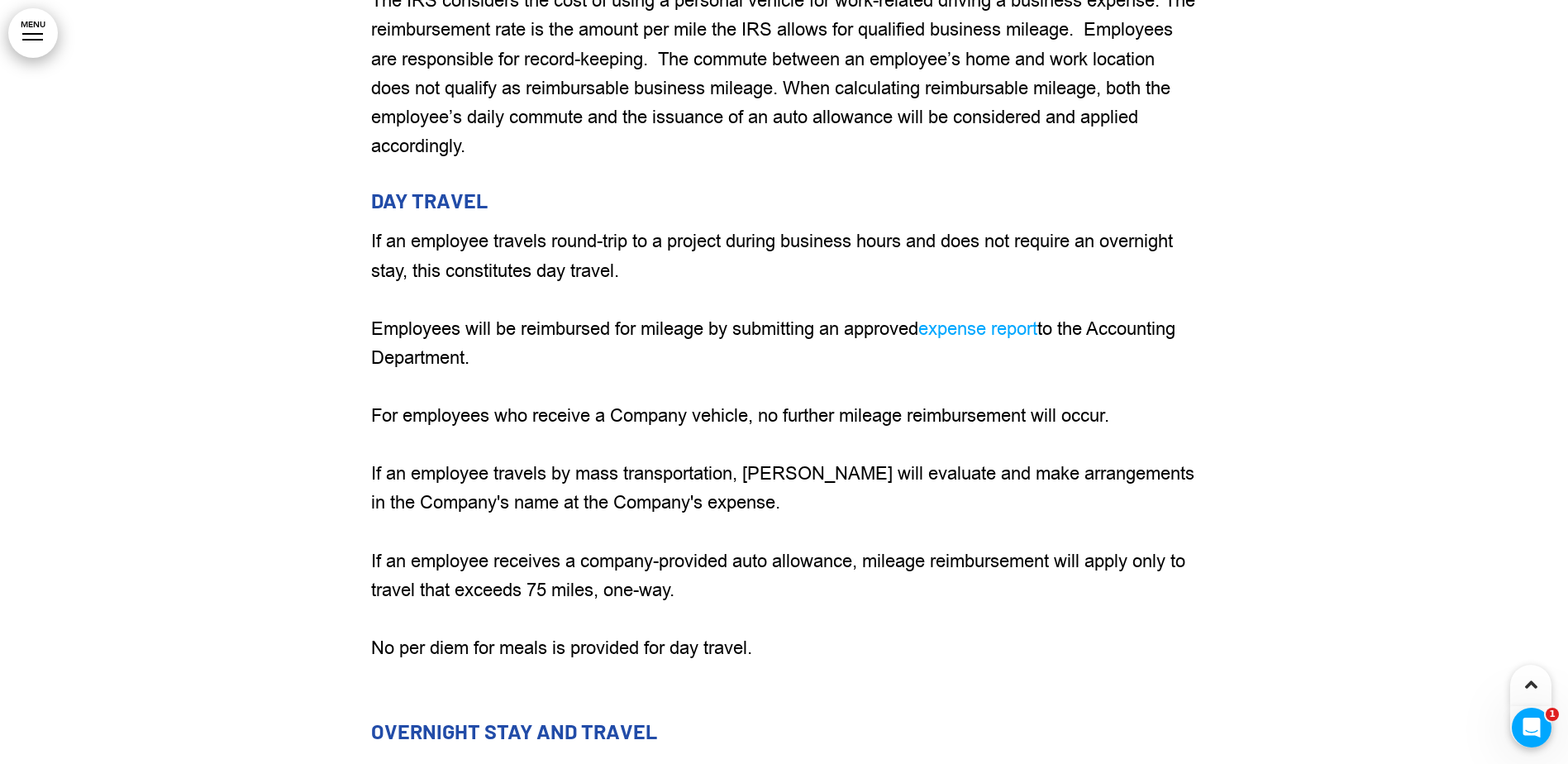
scroll to position [49014, 0]
click at [975, 340] on link "expense report" at bounding box center [978, 328] width 119 height 25
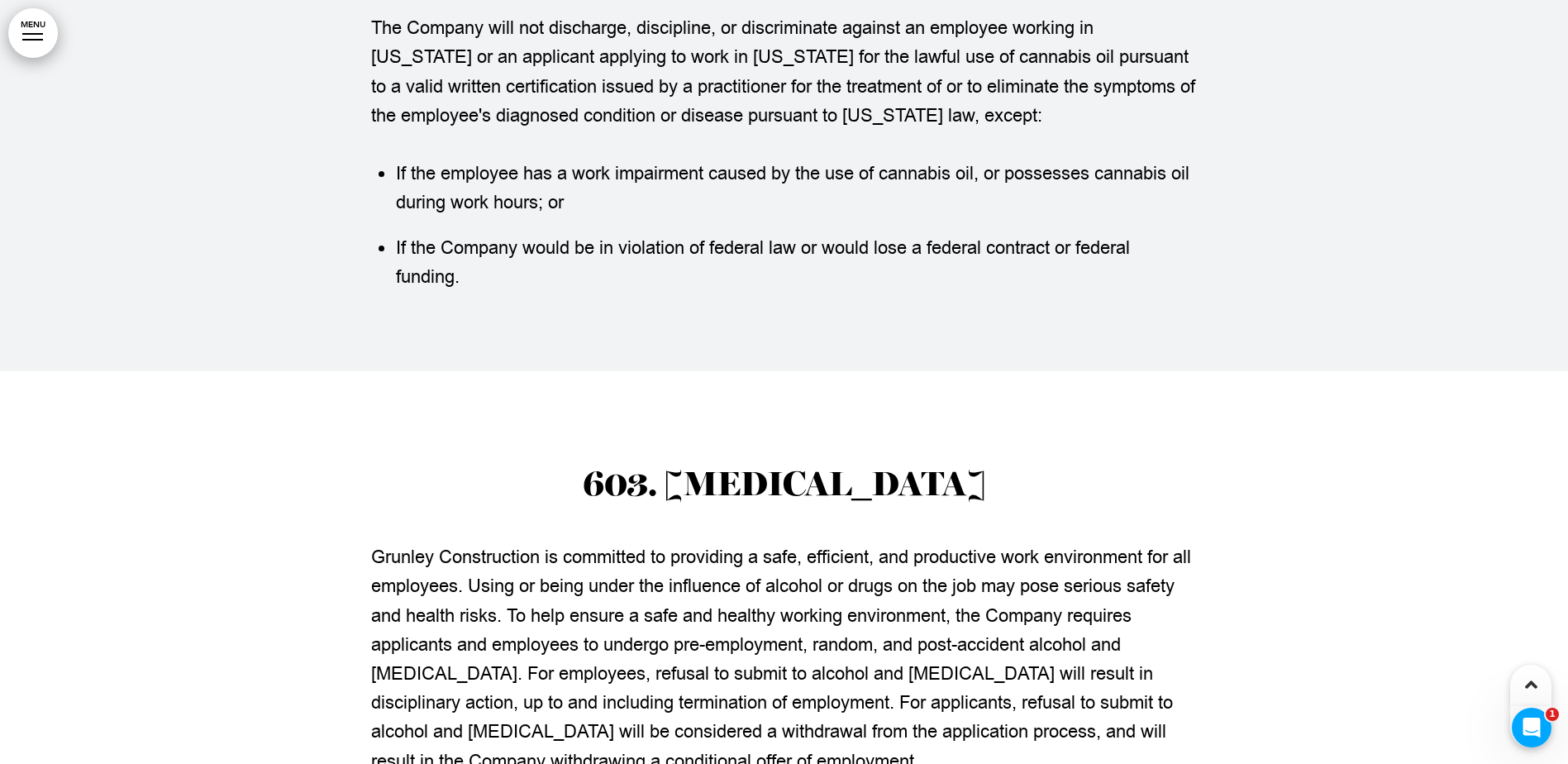
scroll to position [89109, 0]
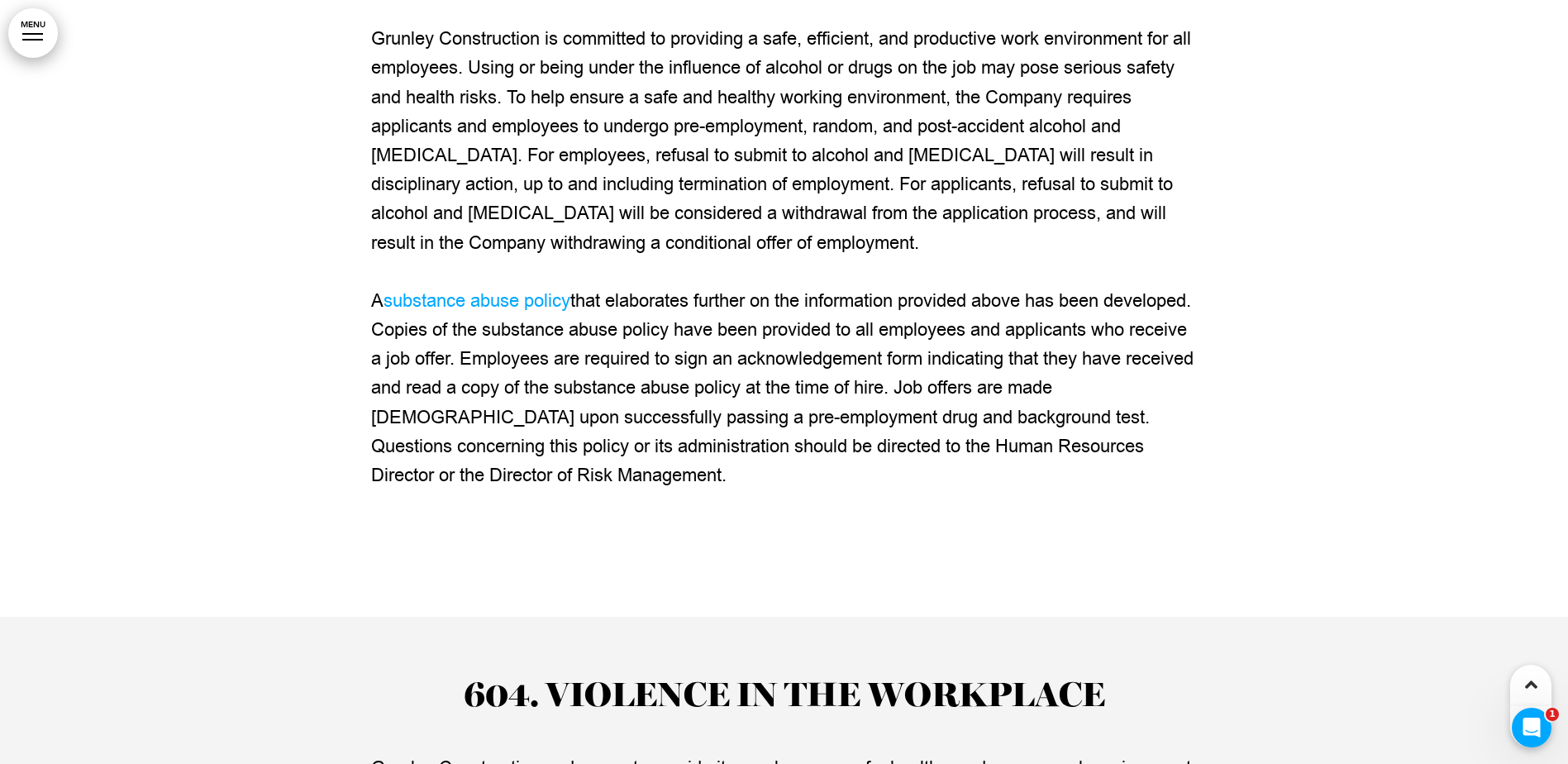
click at [435, 313] on link "substance abuse policy" at bounding box center [477, 301] width 186 height 25
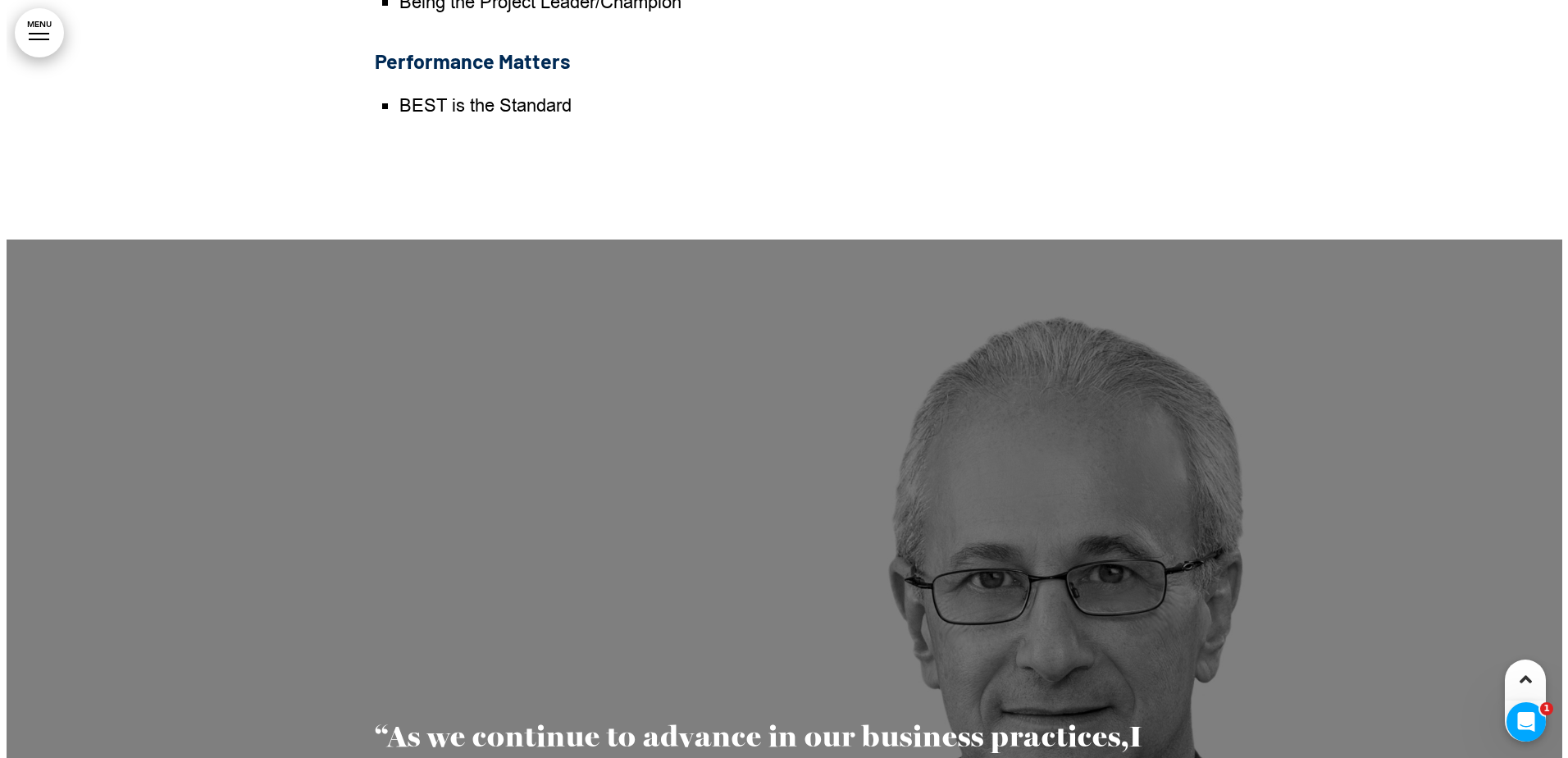
scroll to position [0, 0]
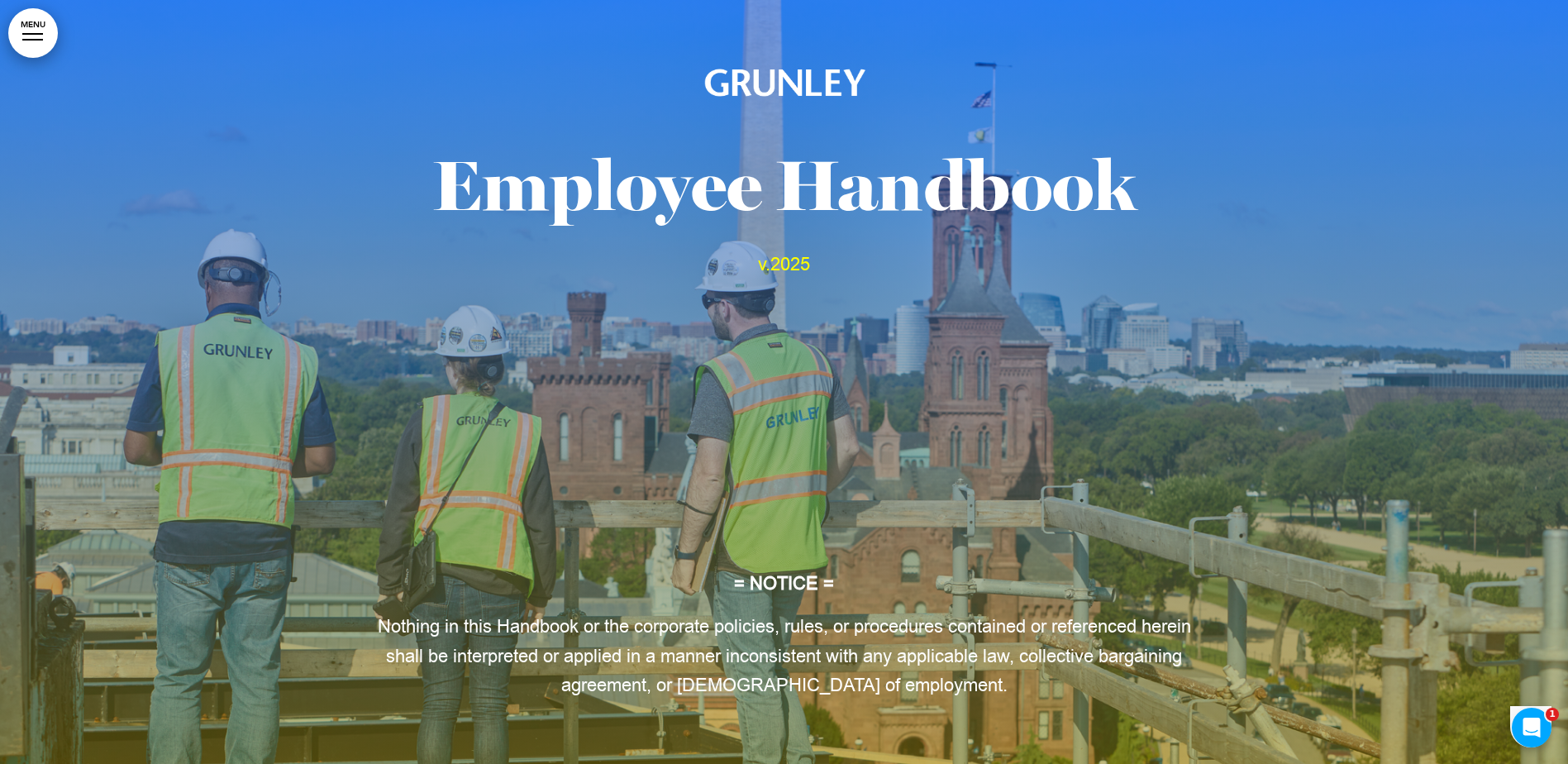
click at [43, 33] on link "MENU" at bounding box center [33, 33] width 49 height 49
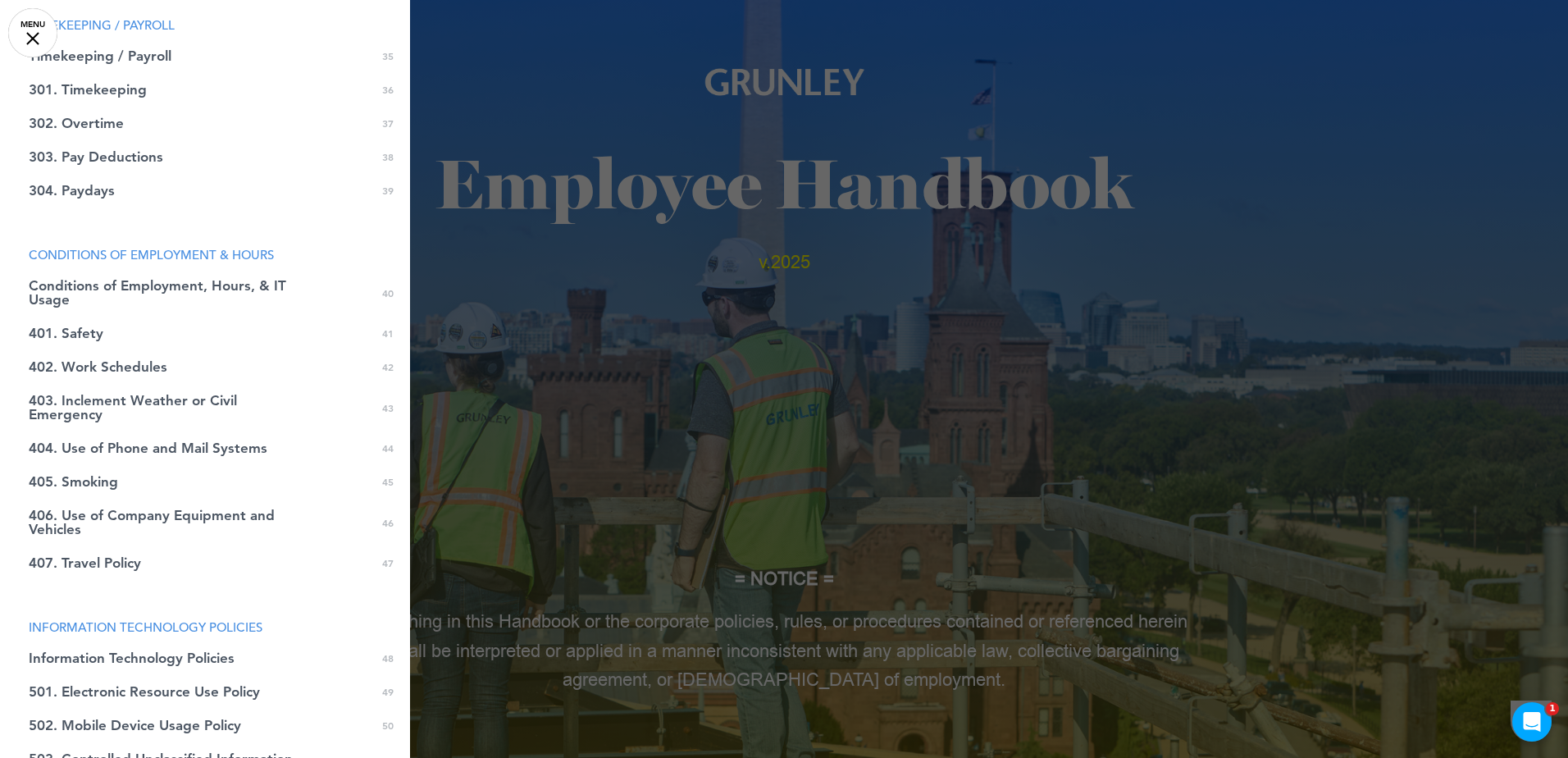
scroll to position [1474, 0]
click at [230, 562] on link "407. Travel Policy 0 47" at bounding box center [205, 562] width 410 height 33
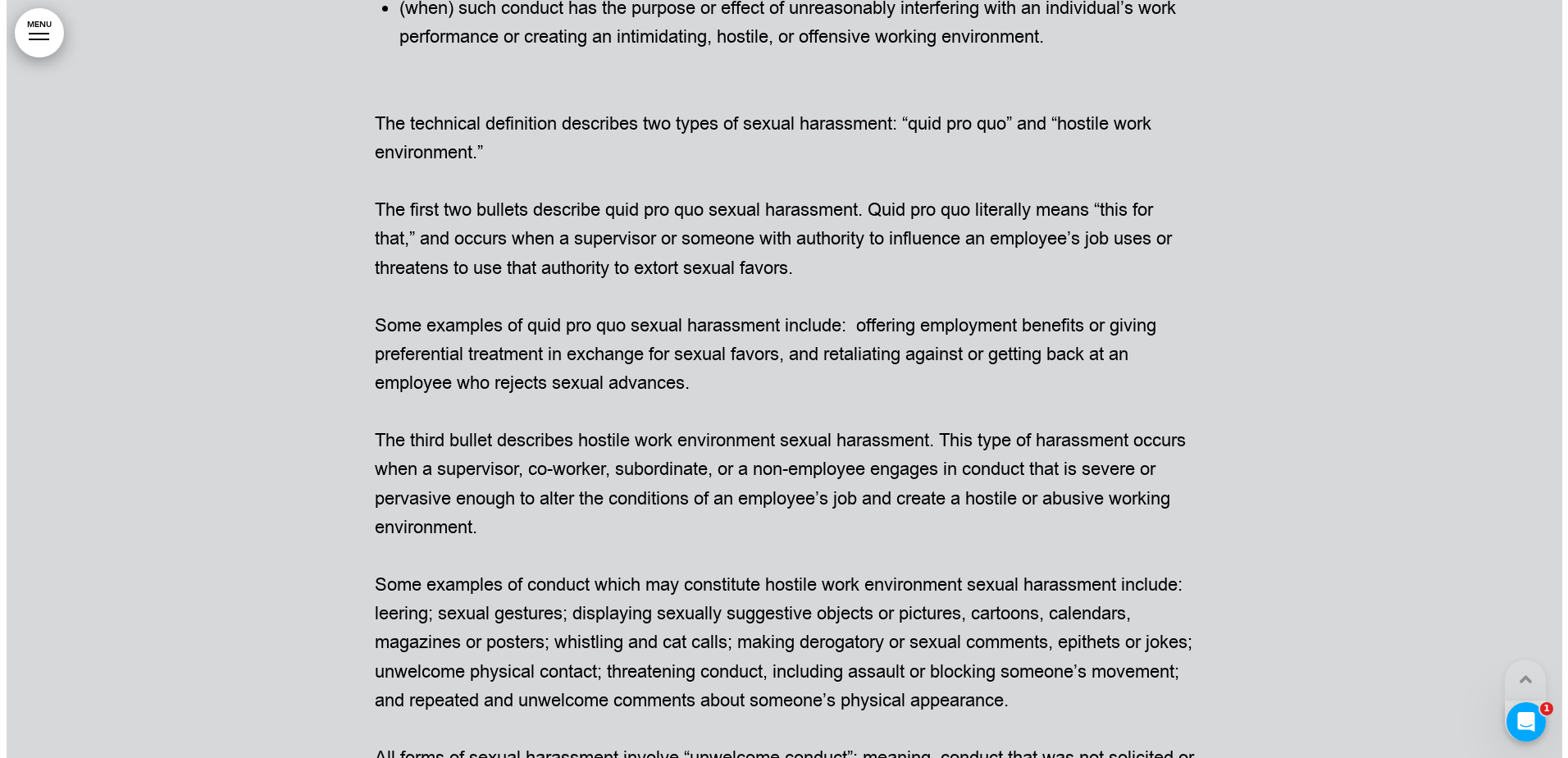
scroll to position [48357, 0]
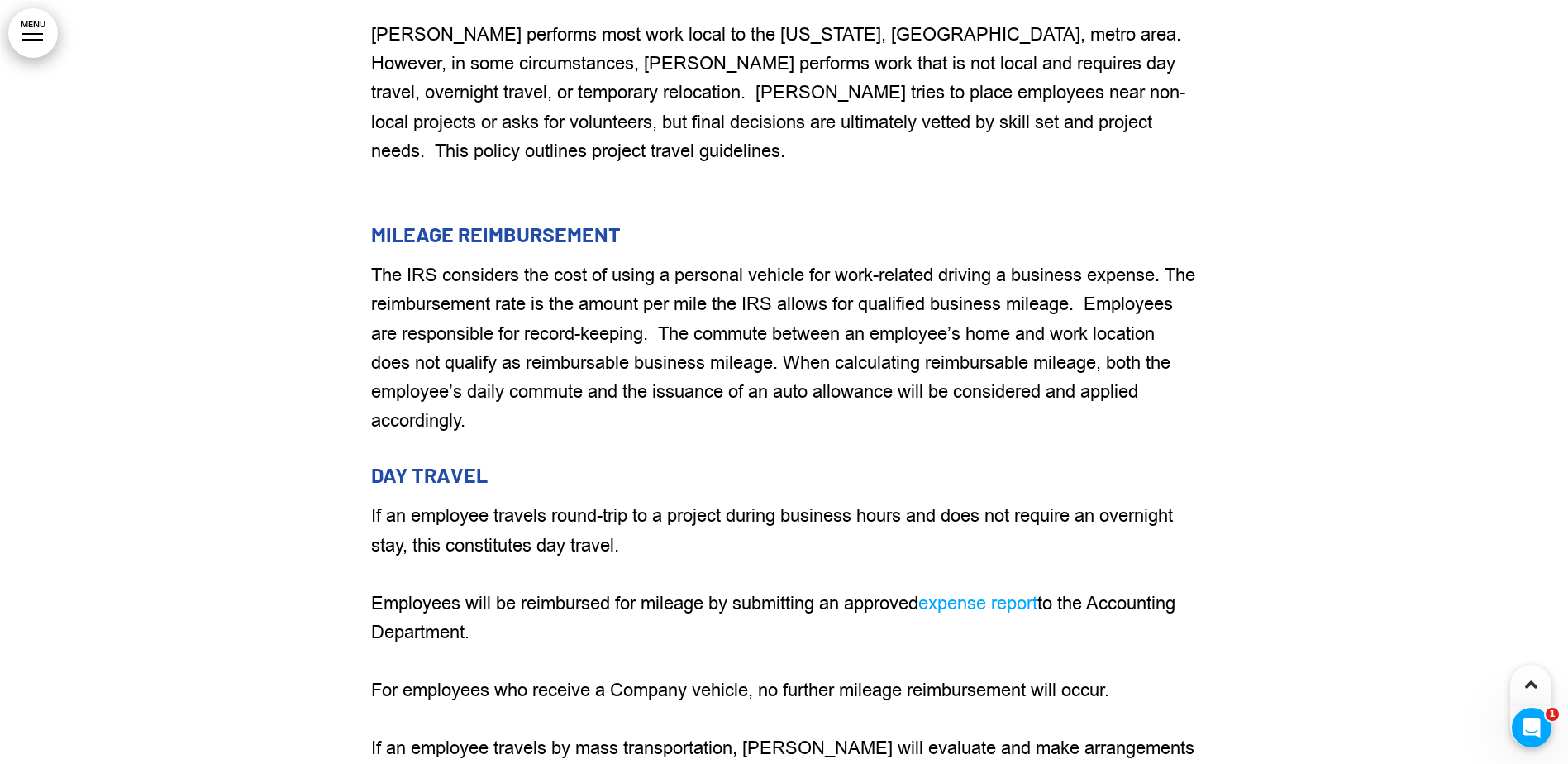
click at [31, 18] on link "MENU" at bounding box center [33, 33] width 49 height 49
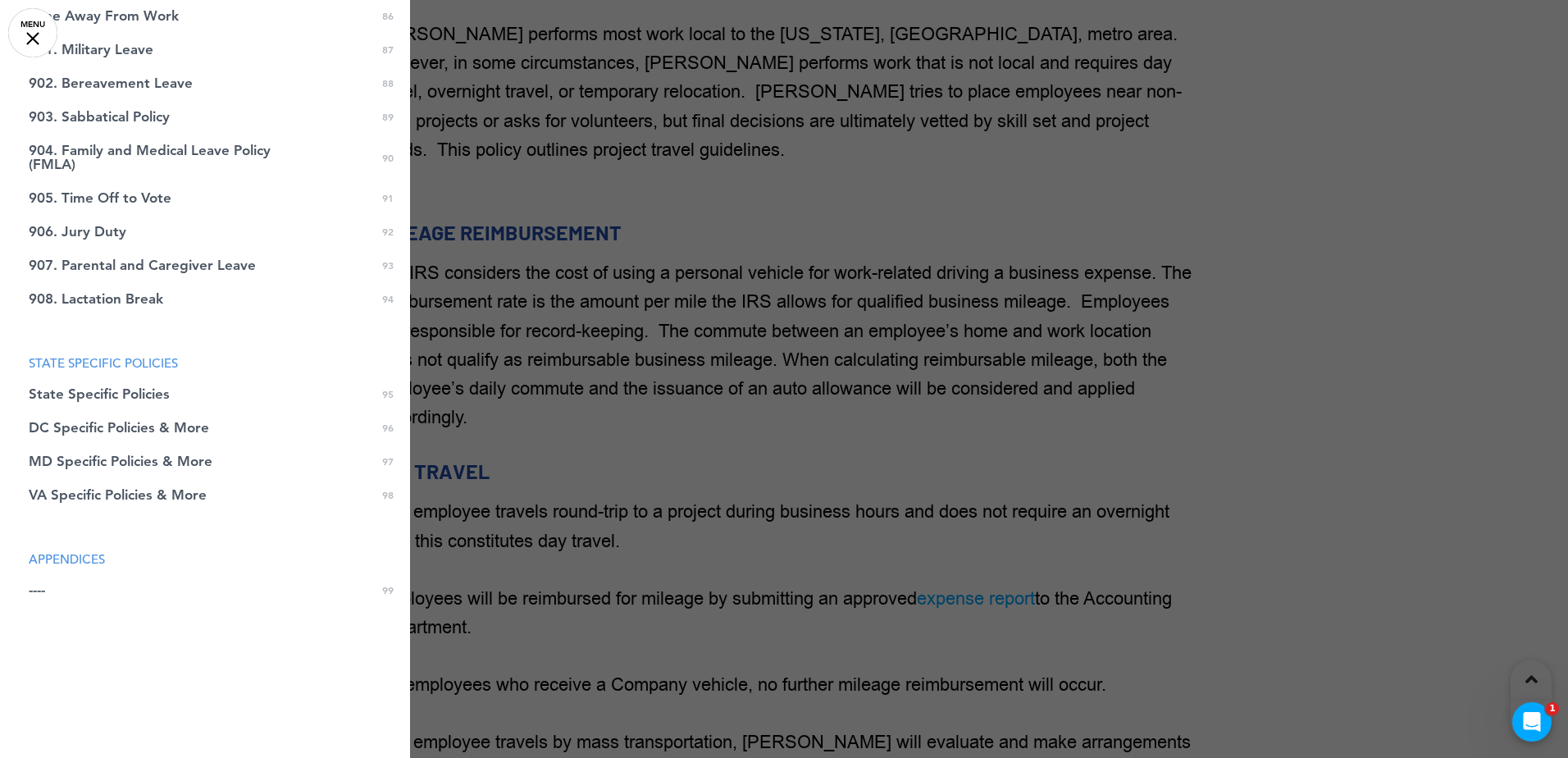
scroll to position [3722, 0]
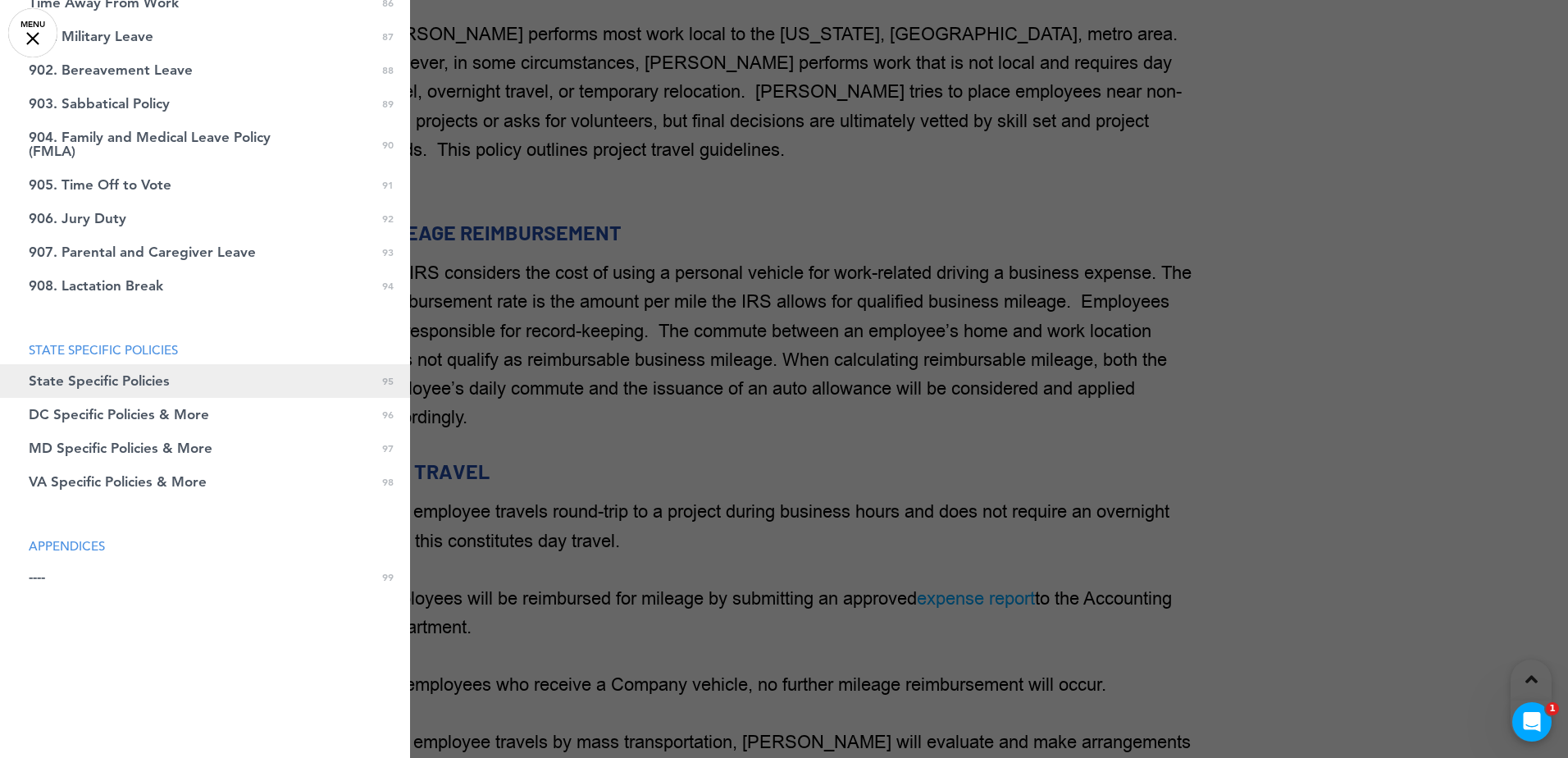
click at [223, 388] on link "State Specific Policies 0 95" at bounding box center [205, 381] width 410 height 33
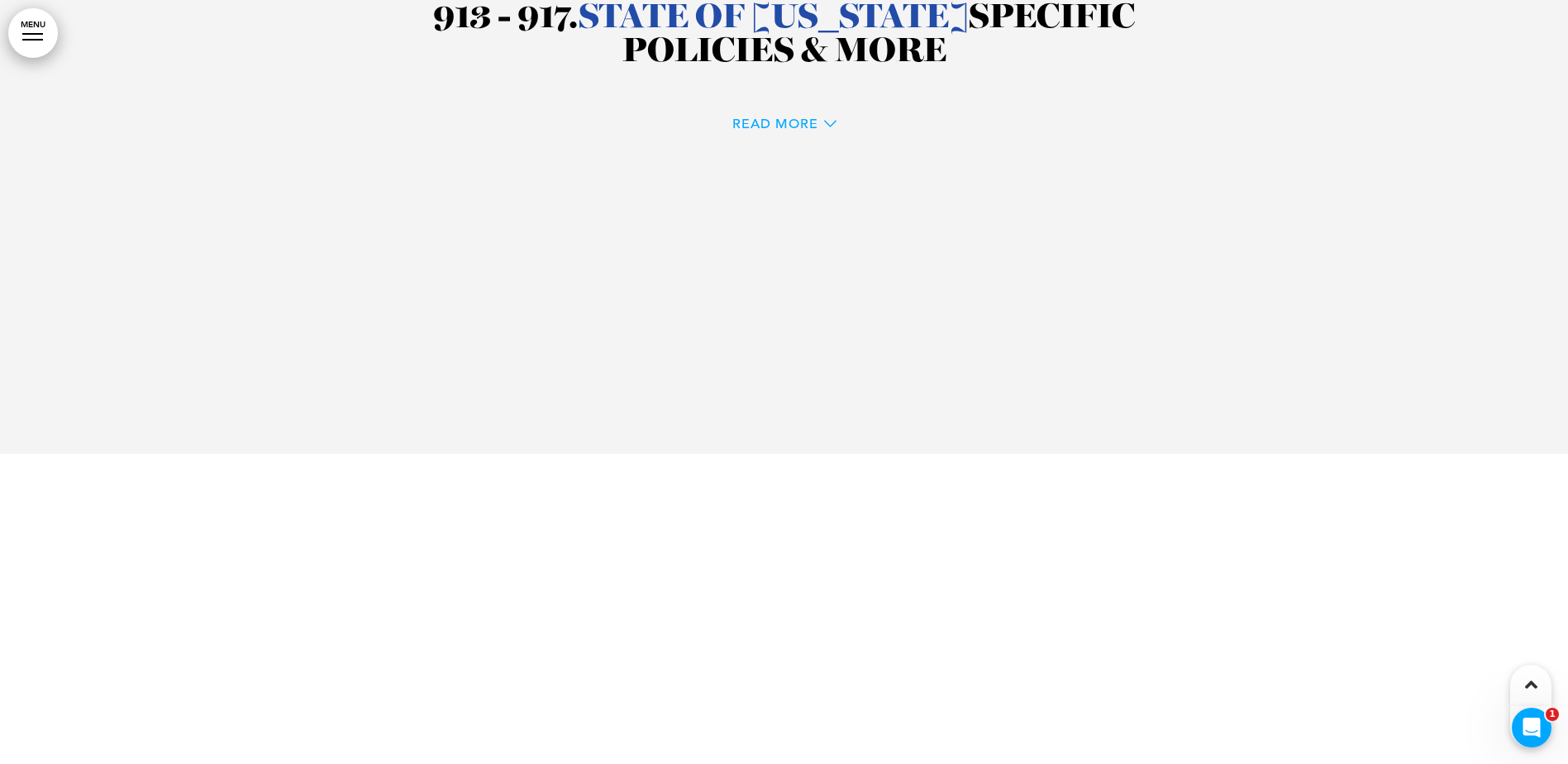
scroll to position [147186, 0]
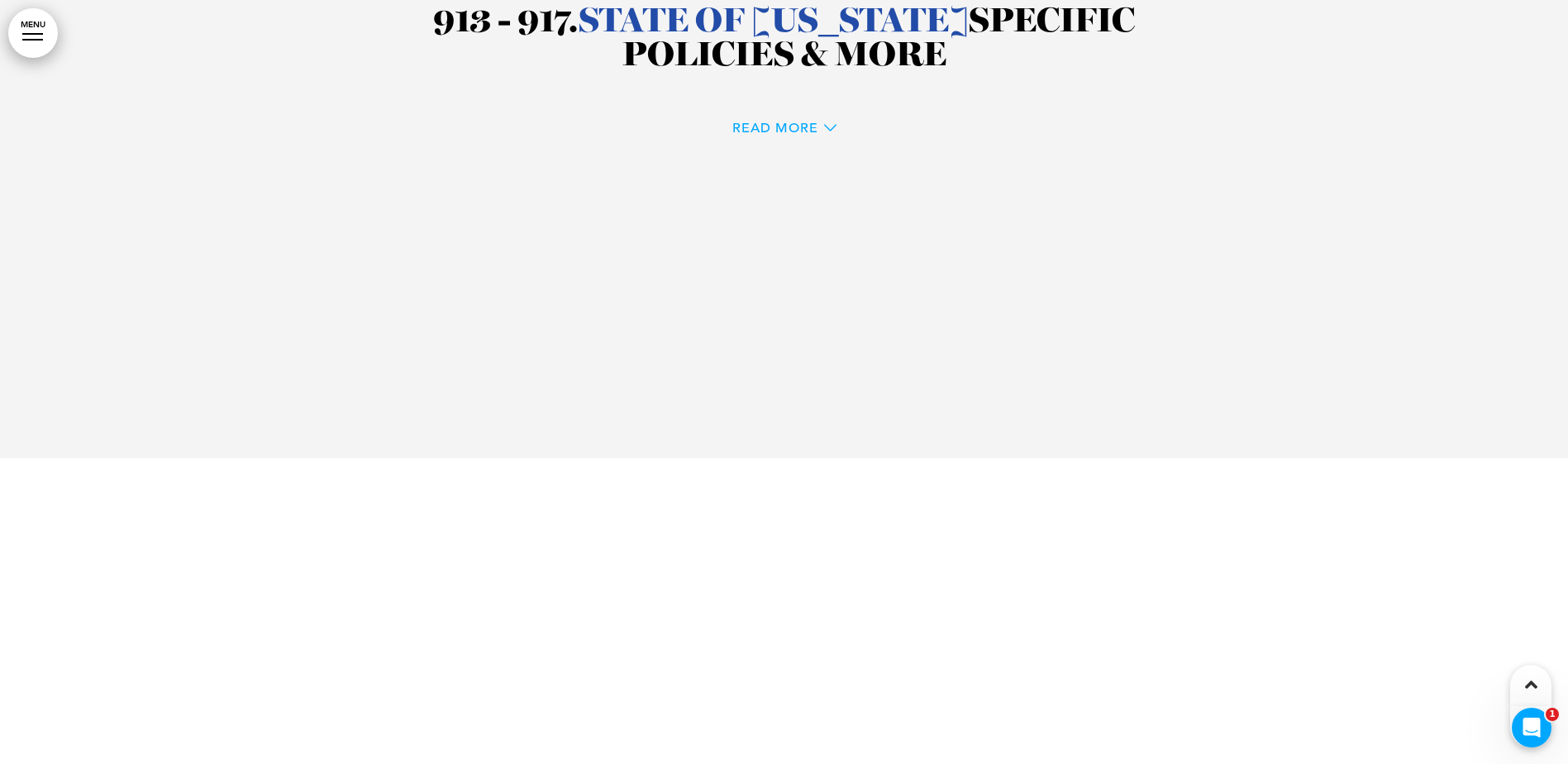
click at [780, 135] on span "Read More" at bounding box center [775, 128] width 86 height 13
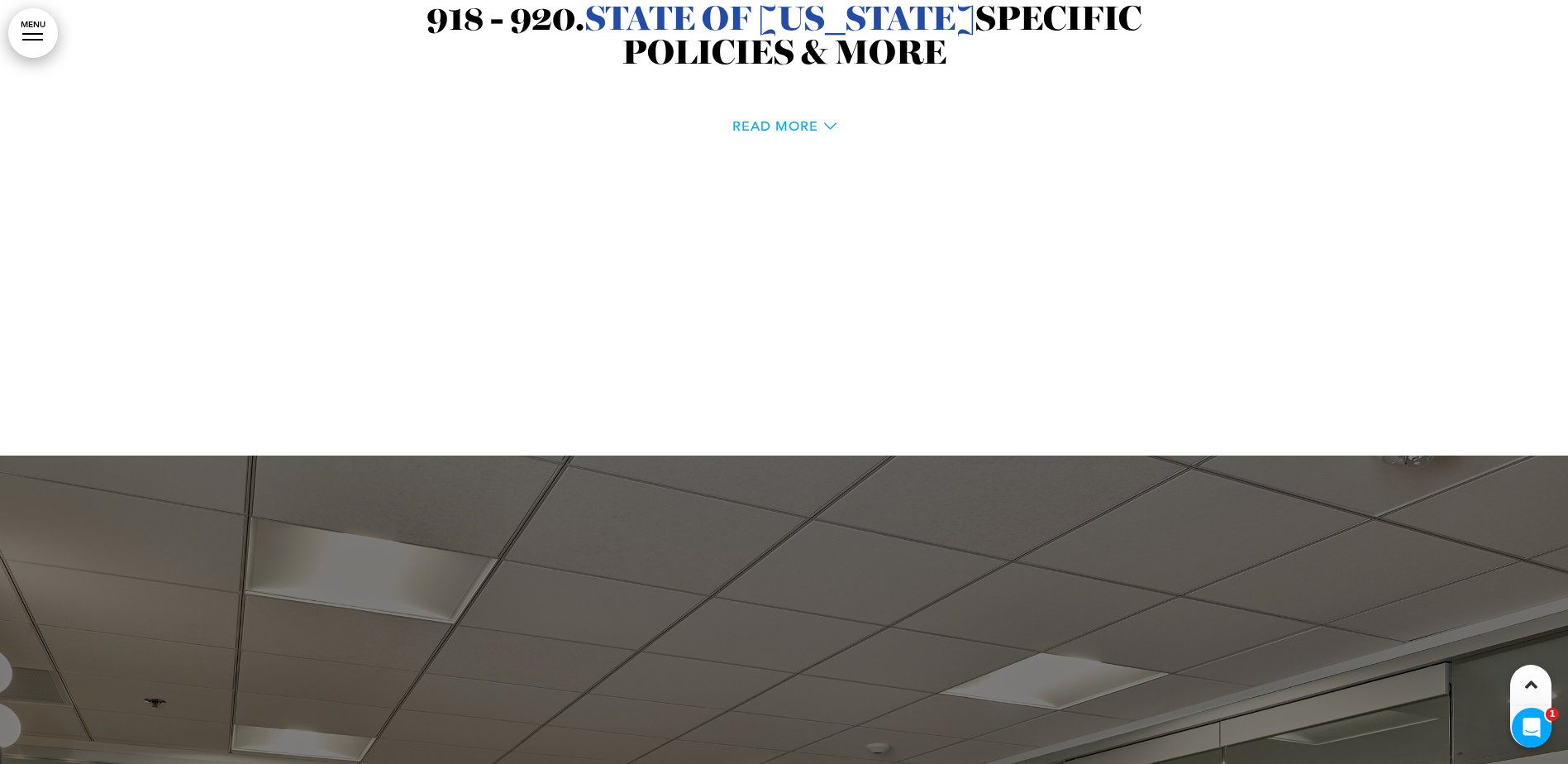
scroll to position [151402, 0]
click at [781, 134] on span "Read More" at bounding box center [775, 128] width 86 height 13
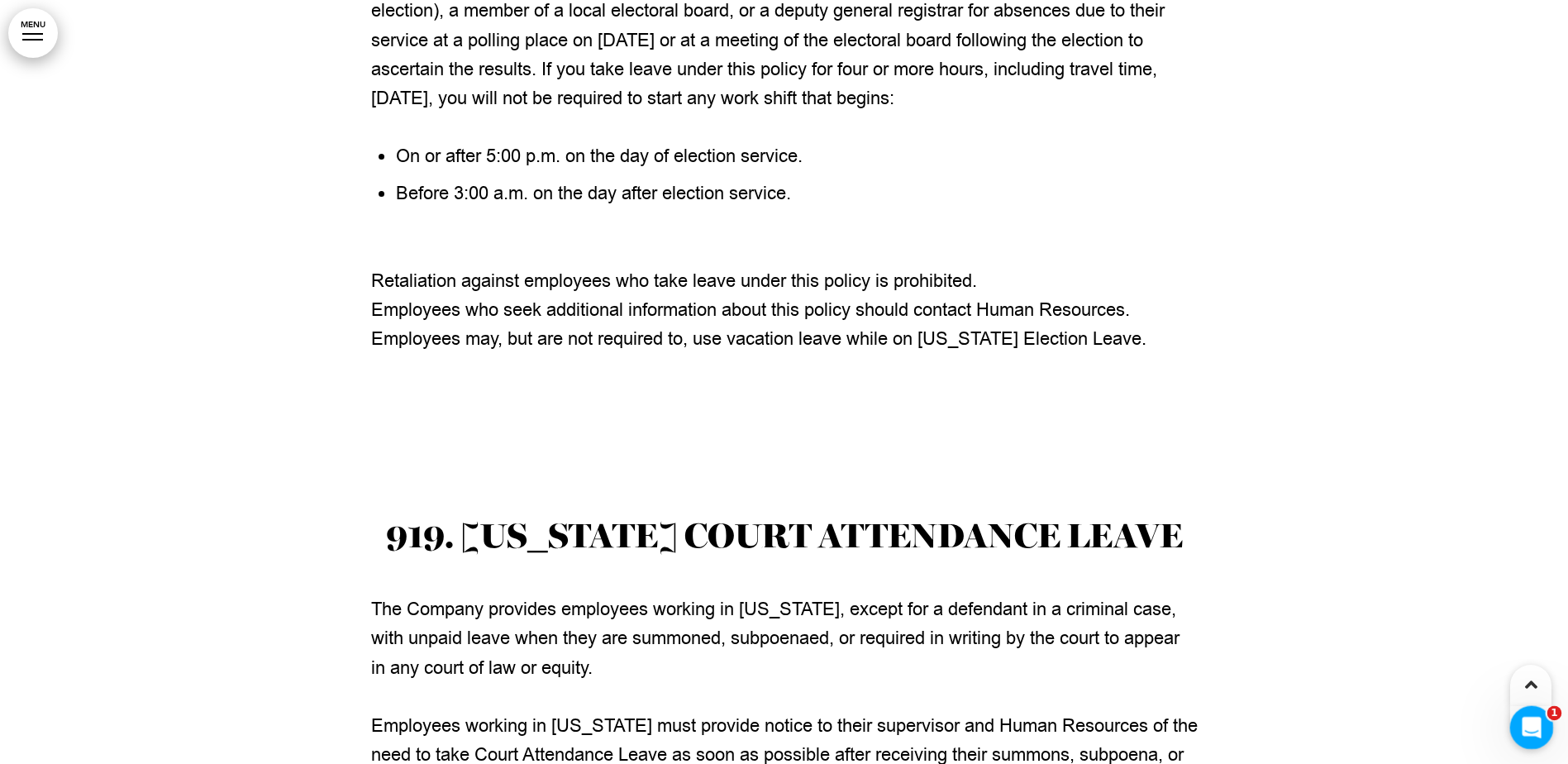
click at [1539, 723] on icon "Open Intercom Messenger" at bounding box center [1529, 725] width 27 height 27
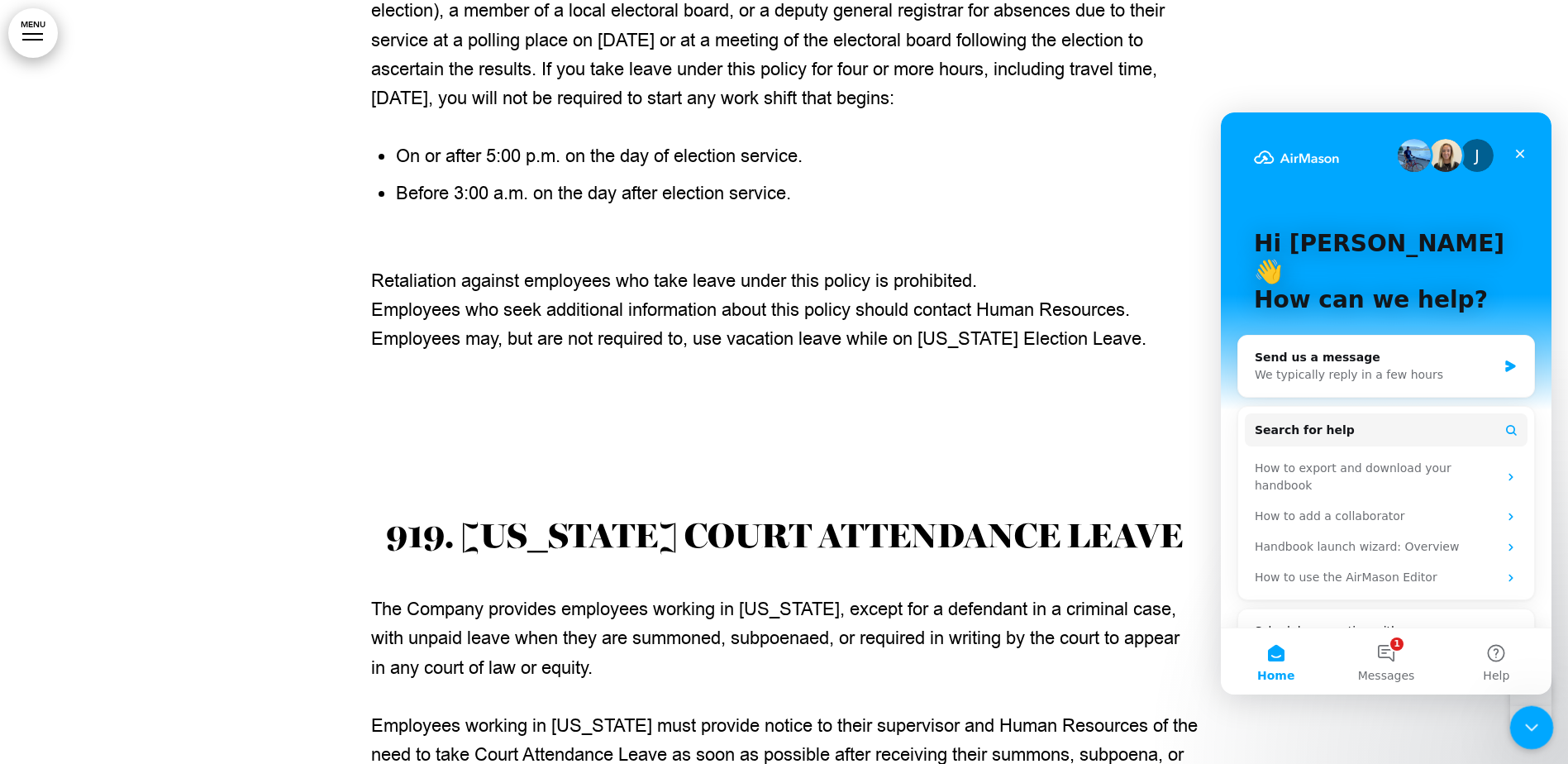
scroll to position [0, 0]
click at [1413, 666] on button "1 Messages" at bounding box center [1385, 661] width 110 height 66
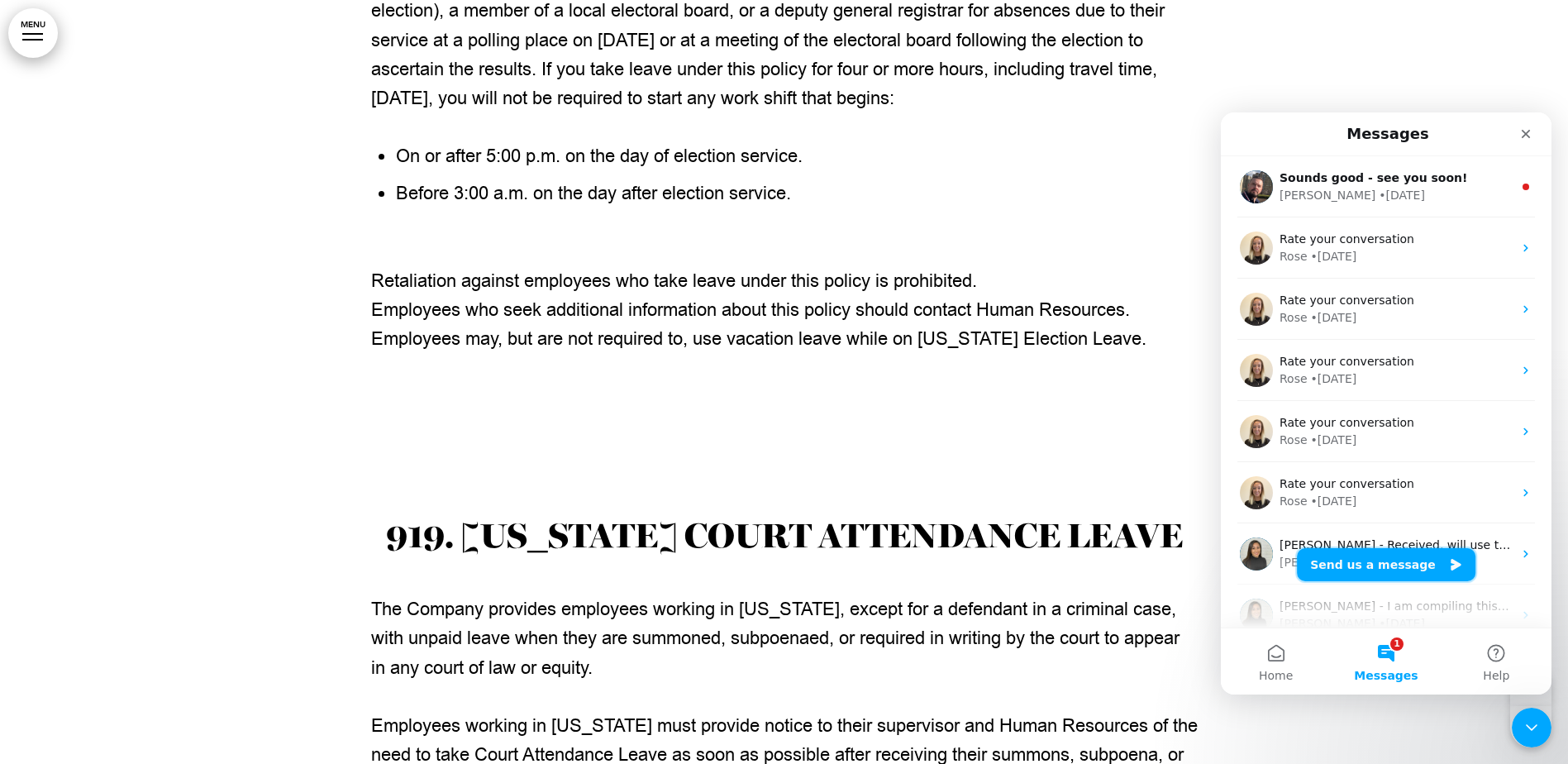
click at [1401, 575] on button "Send us a message" at bounding box center [1386, 564] width 179 height 33
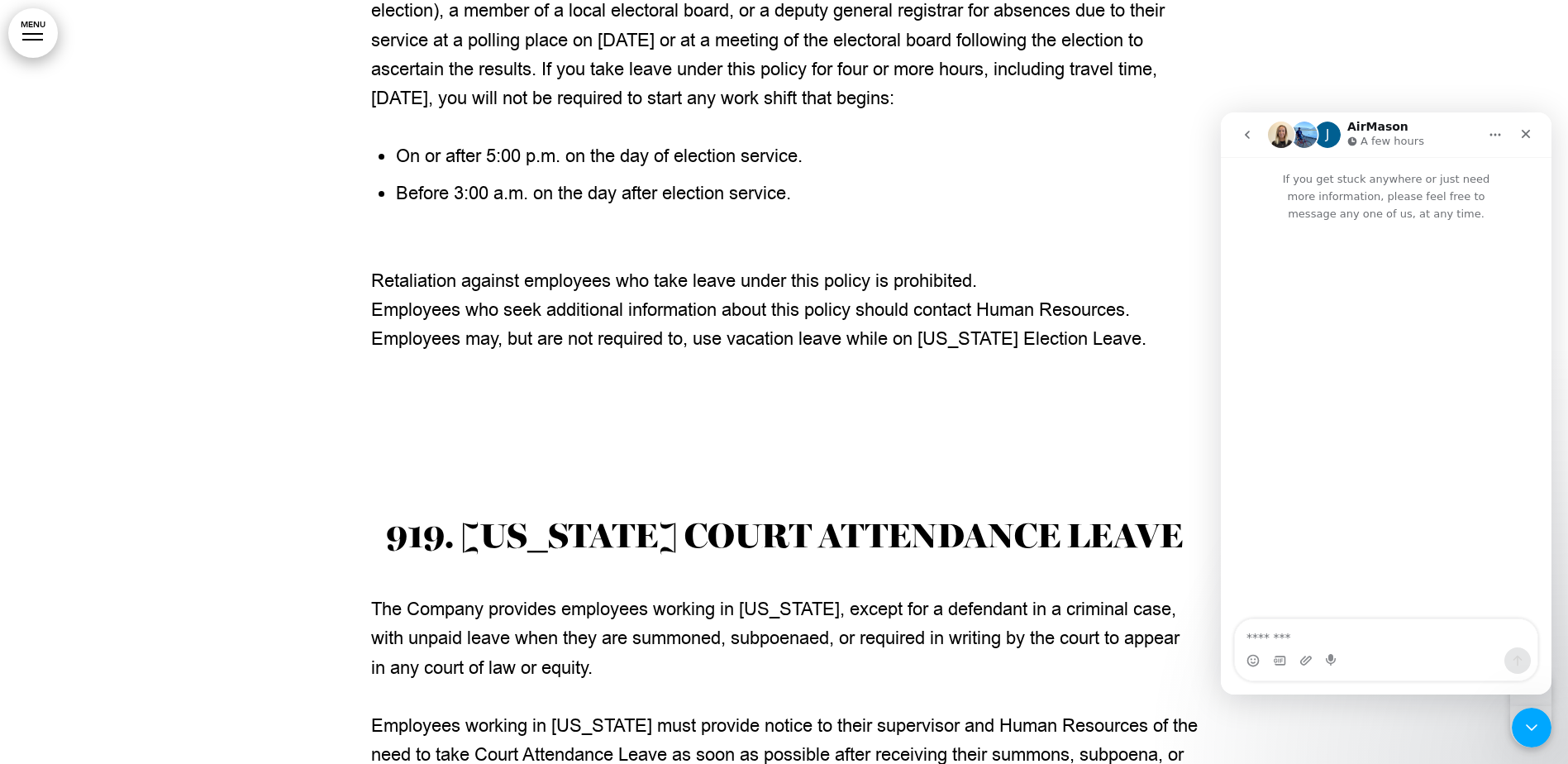
click at [1253, 124] on button "go back" at bounding box center [1248, 135] width 32 height 32
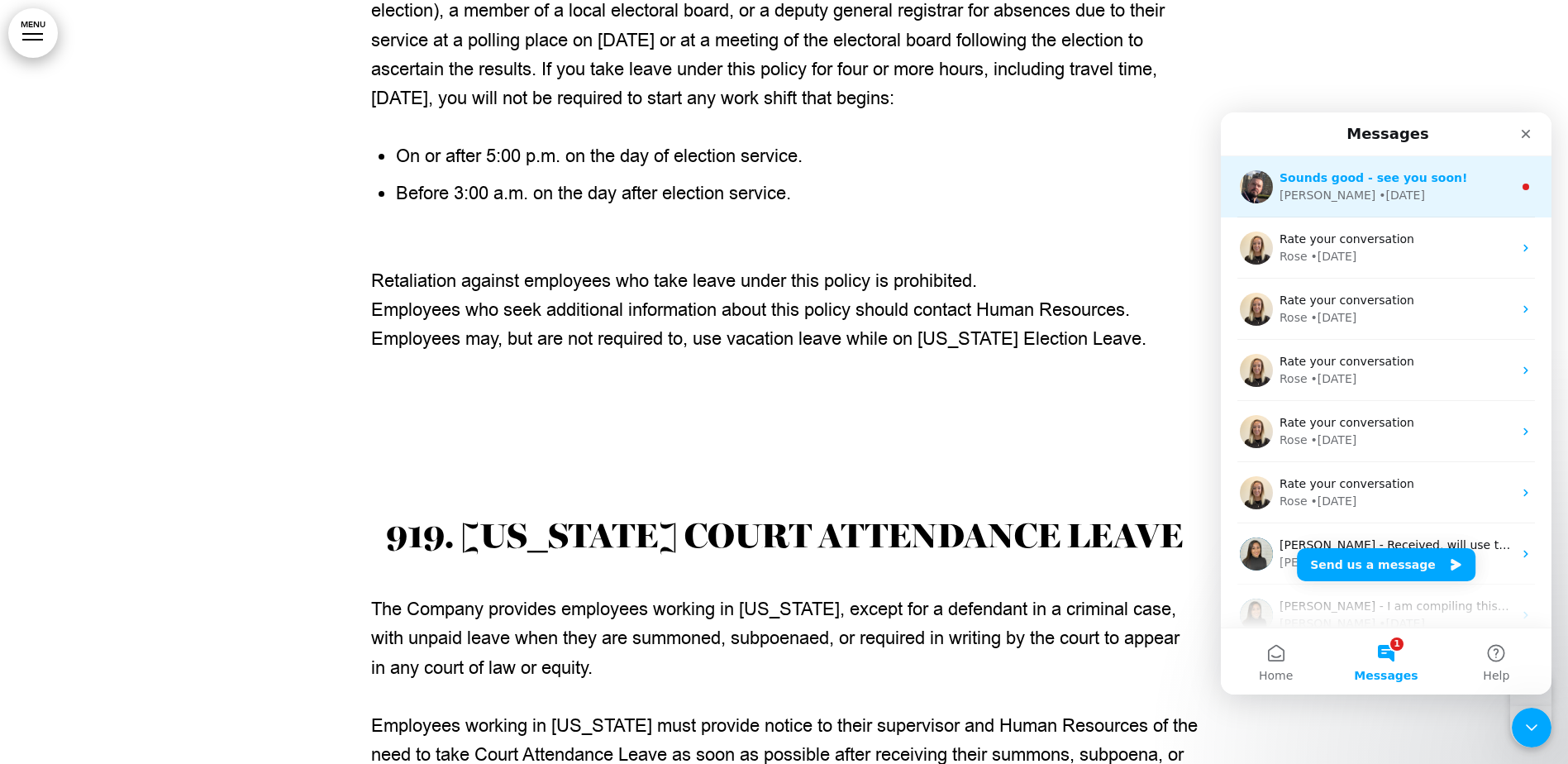
click at [1359, 179] on span "Sounds good - see you soon!" at bounding box center [1372, 178] width 187 height 13
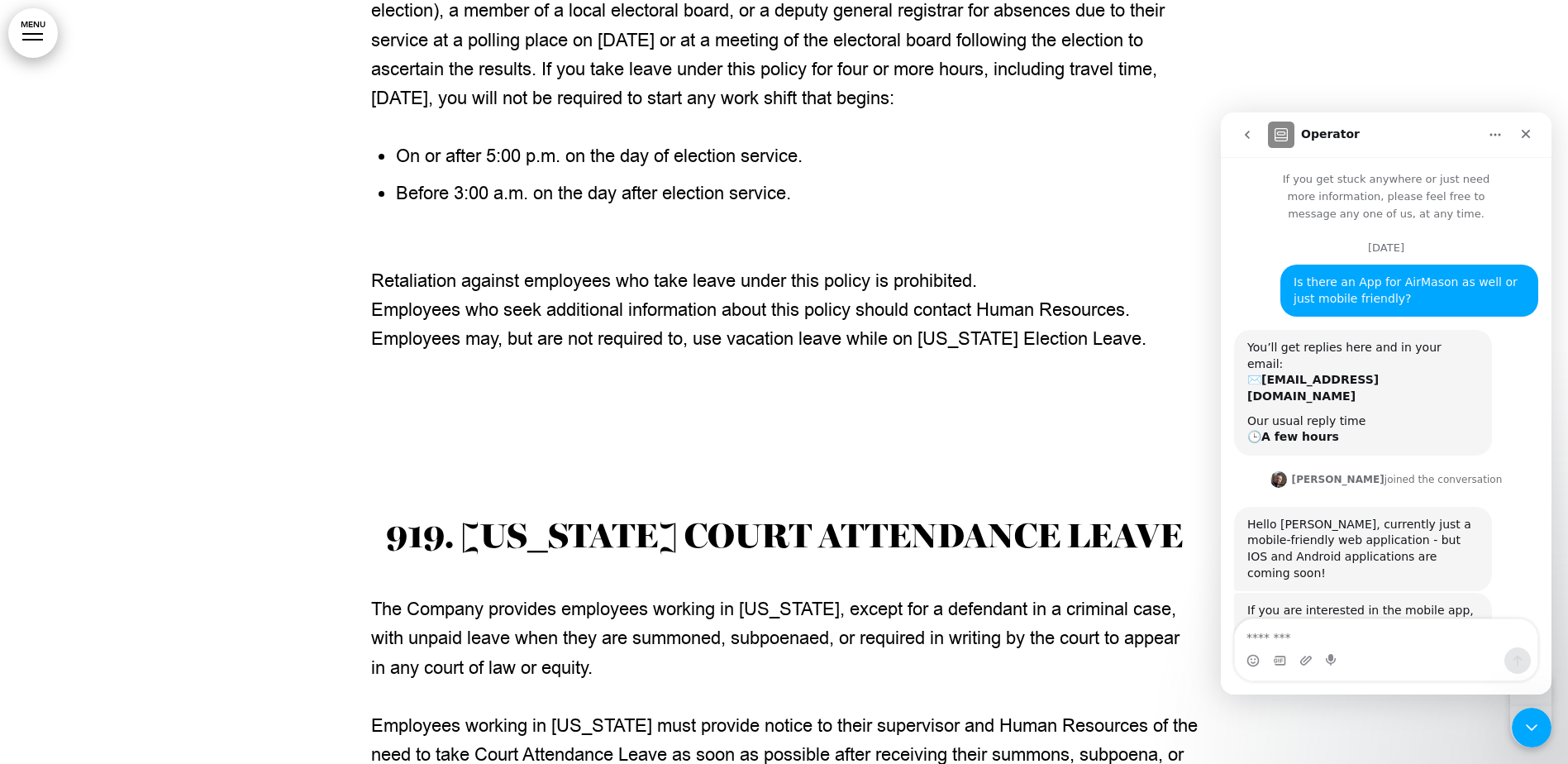
scroll to position [89, 0]
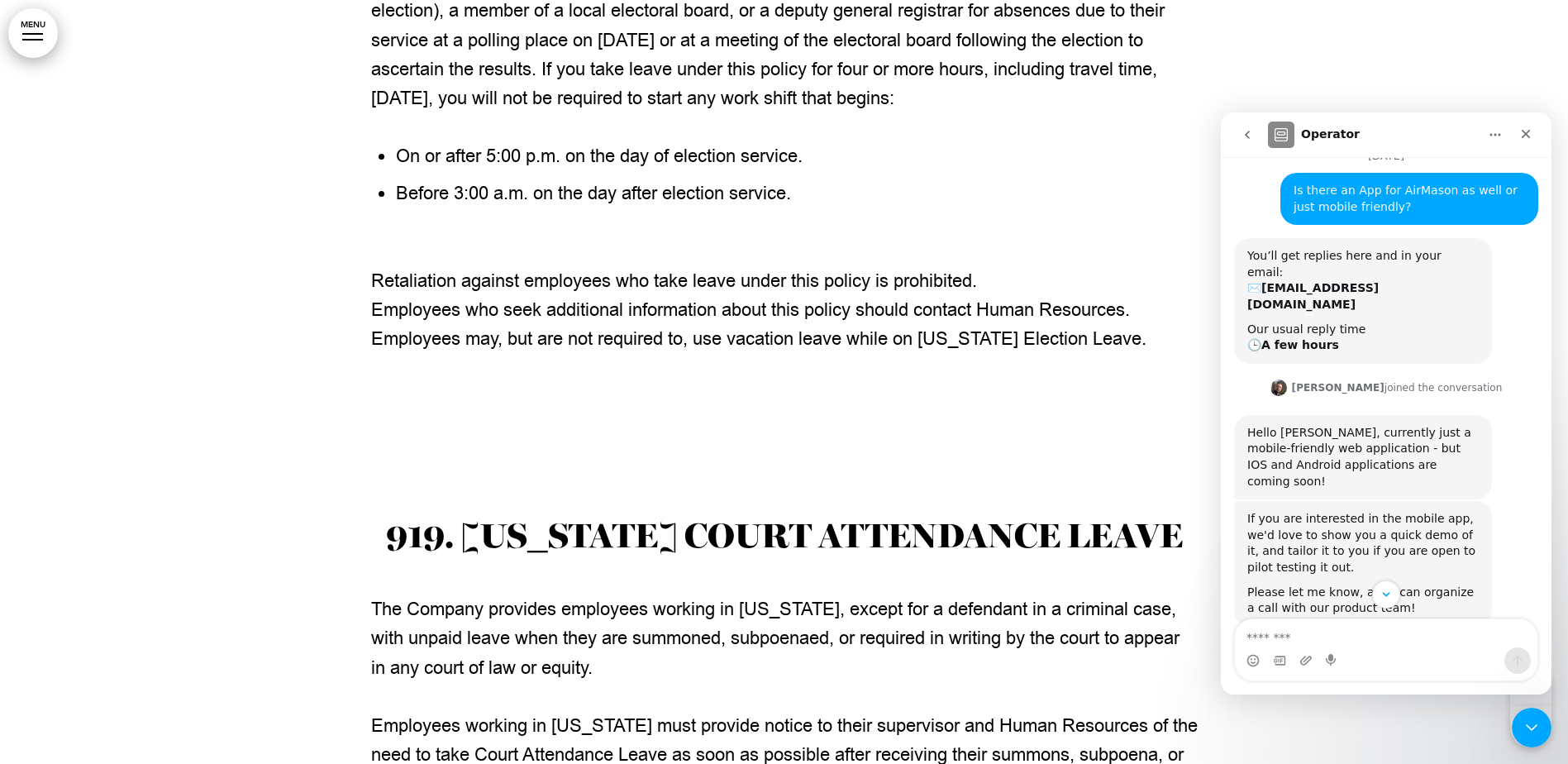
click at [1251, 142] on button "go back" at bounding box center [1248, 135] width 32 height 32
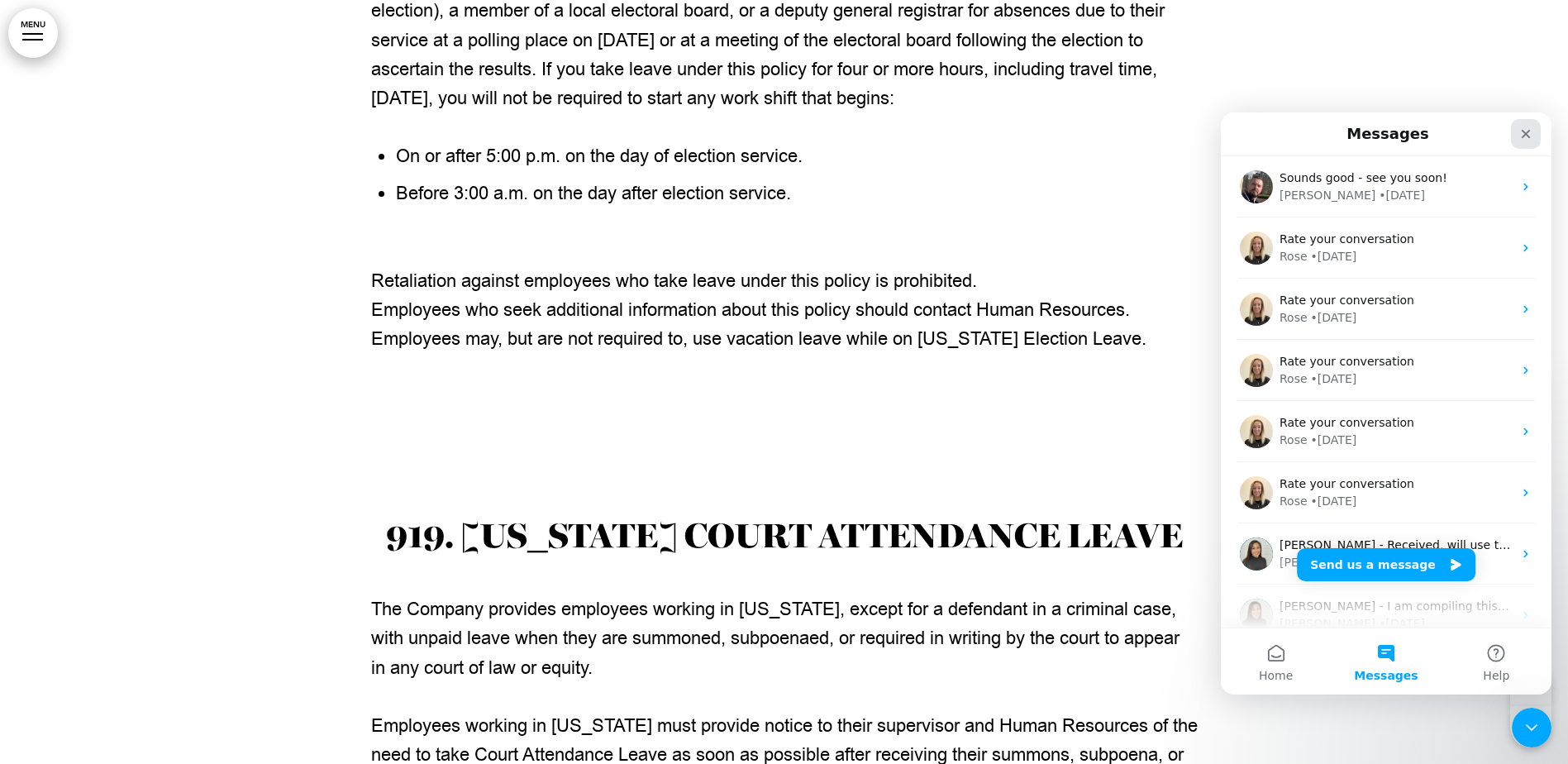
click at [1525, 137] on icon "Close" at bounding box center [1525, 134] width 13 height 13
